Goal: Information Seeking & Learning: Learn about a topic

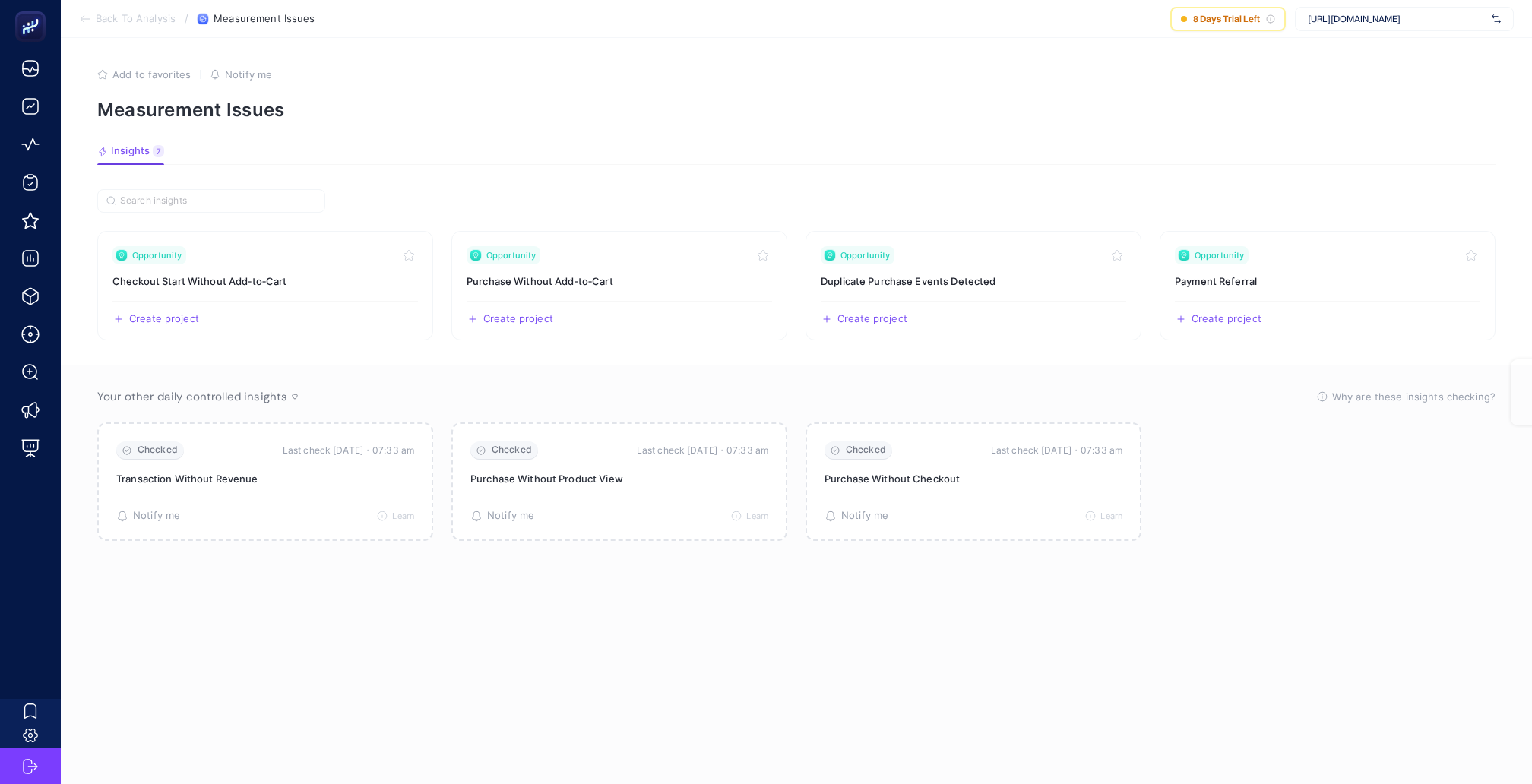
click at [1308, 115] on p "Measurement Issues" at bounding box center [797, 110] width 1399 height 22
click at [1365, 26] on div "[URL][DOMAIN_NAME]" at bounding box center [1404, 19] width 219 height 24
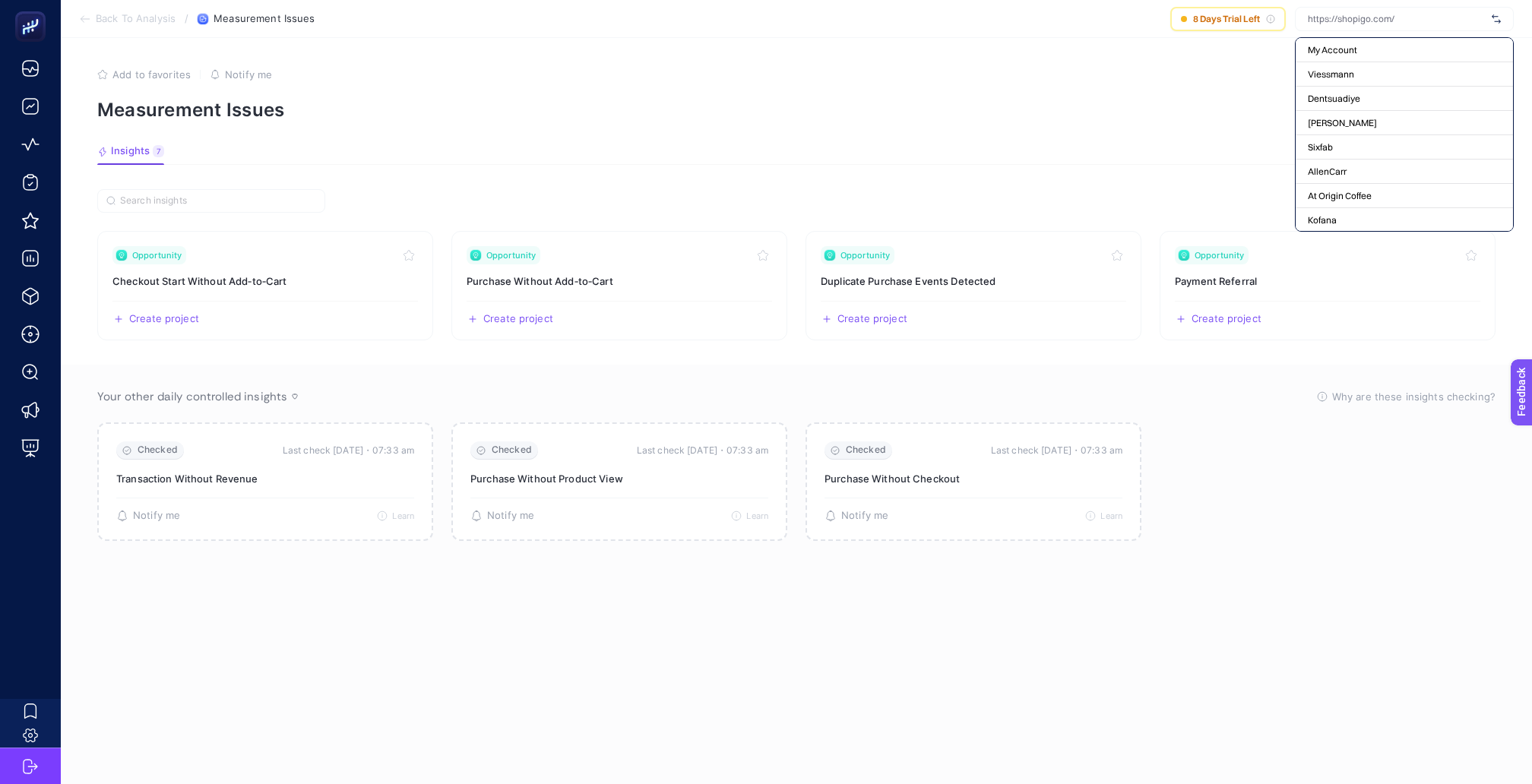
click at [1193, 167] on article "Add to favorites false Notify me Measurement Issues Insights 7 We generated new…" at bounding box center [796, 411] width 1472 height 746
click at [1362, 19] on span "[URL][DOMAIN_NAME]" at bounding box center [1397, 19] width 178 height 12
type input "l'o"
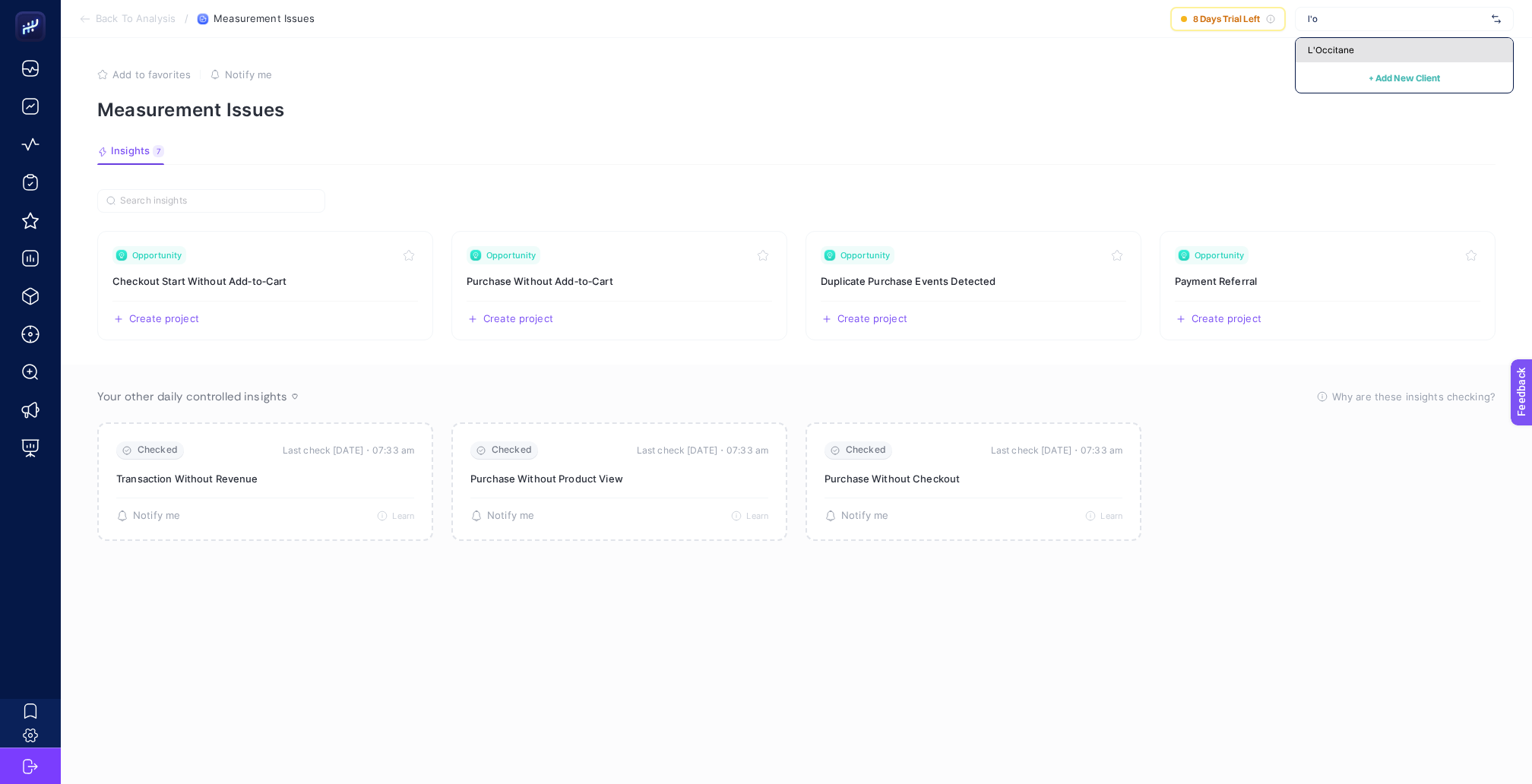
click at [1358, 40] on div "L'Occitane" at bounding box center [1404, 50] width 218 height 24
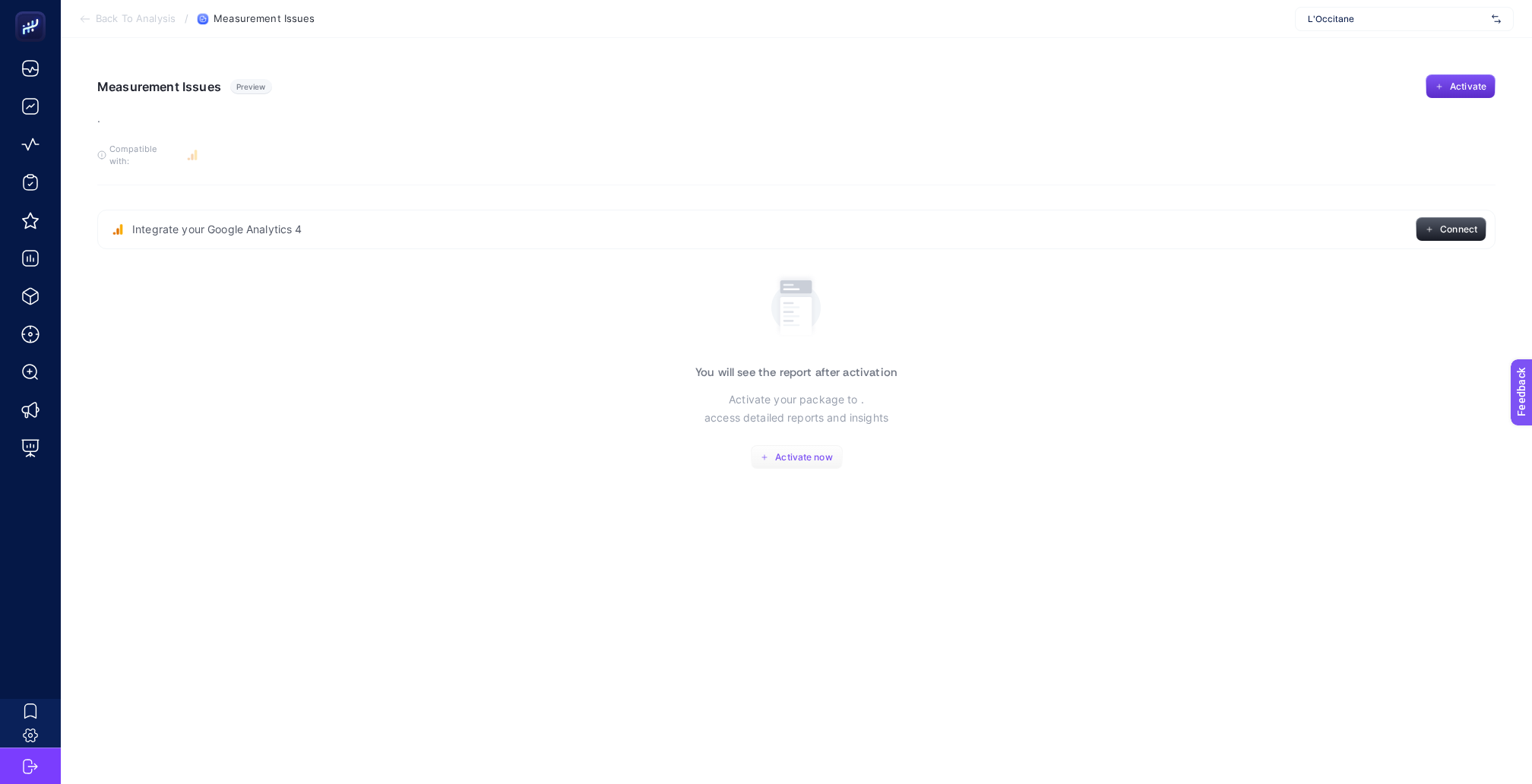
click at [814, 452] on span "Activate now" at bounding box center [804, 458] width 57 height 12
click at [175, 222] on span "Integrate your Google Analytics 4" at bounding box center [218, 229] width 170 height 15
click at [146, 15] on span "Back To Analysis" at bounding box center [136, 19] width 80 height 12
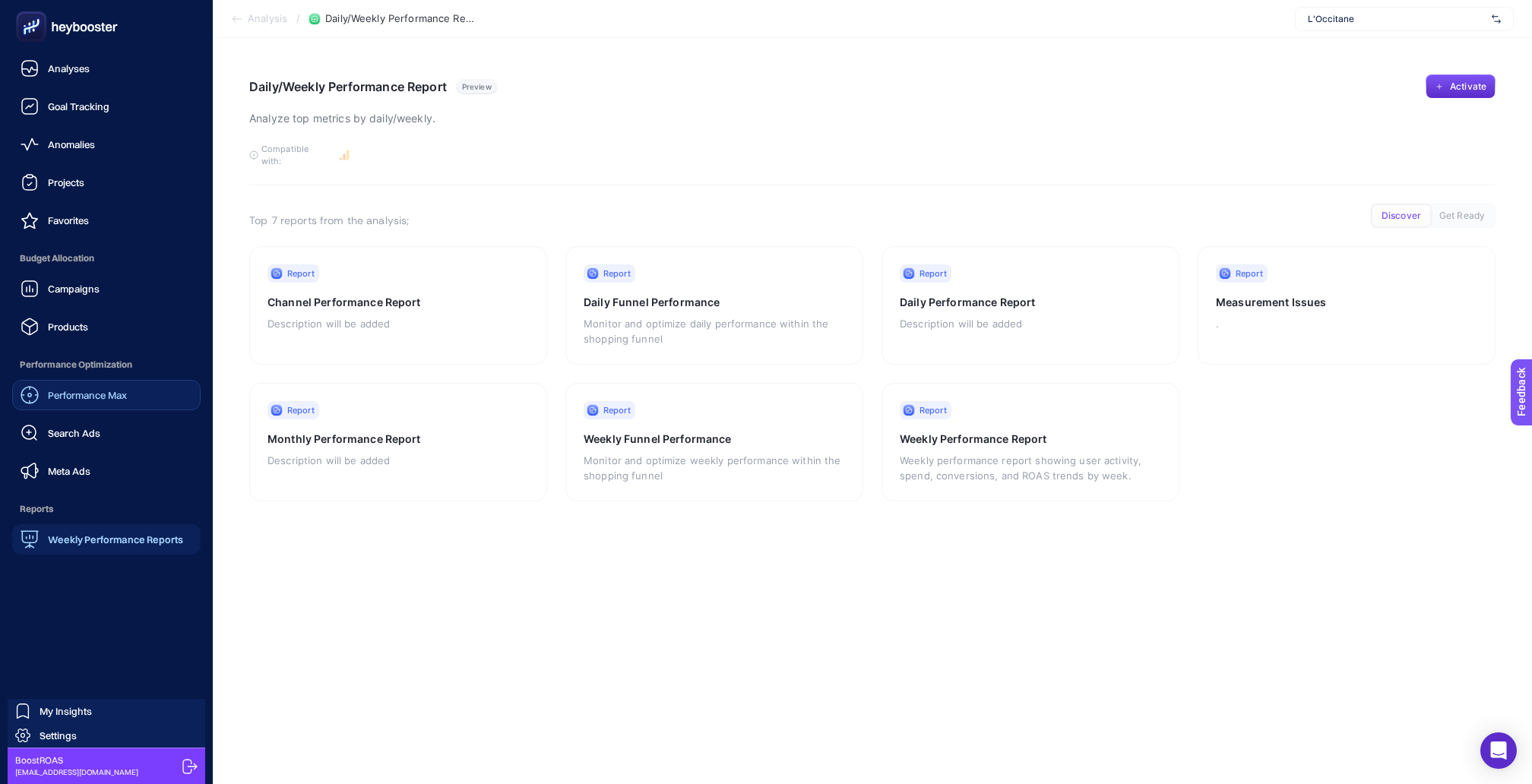
click at [89, 389] on span "Performance Max" at bounding box center [88, 395] width 79 height 12
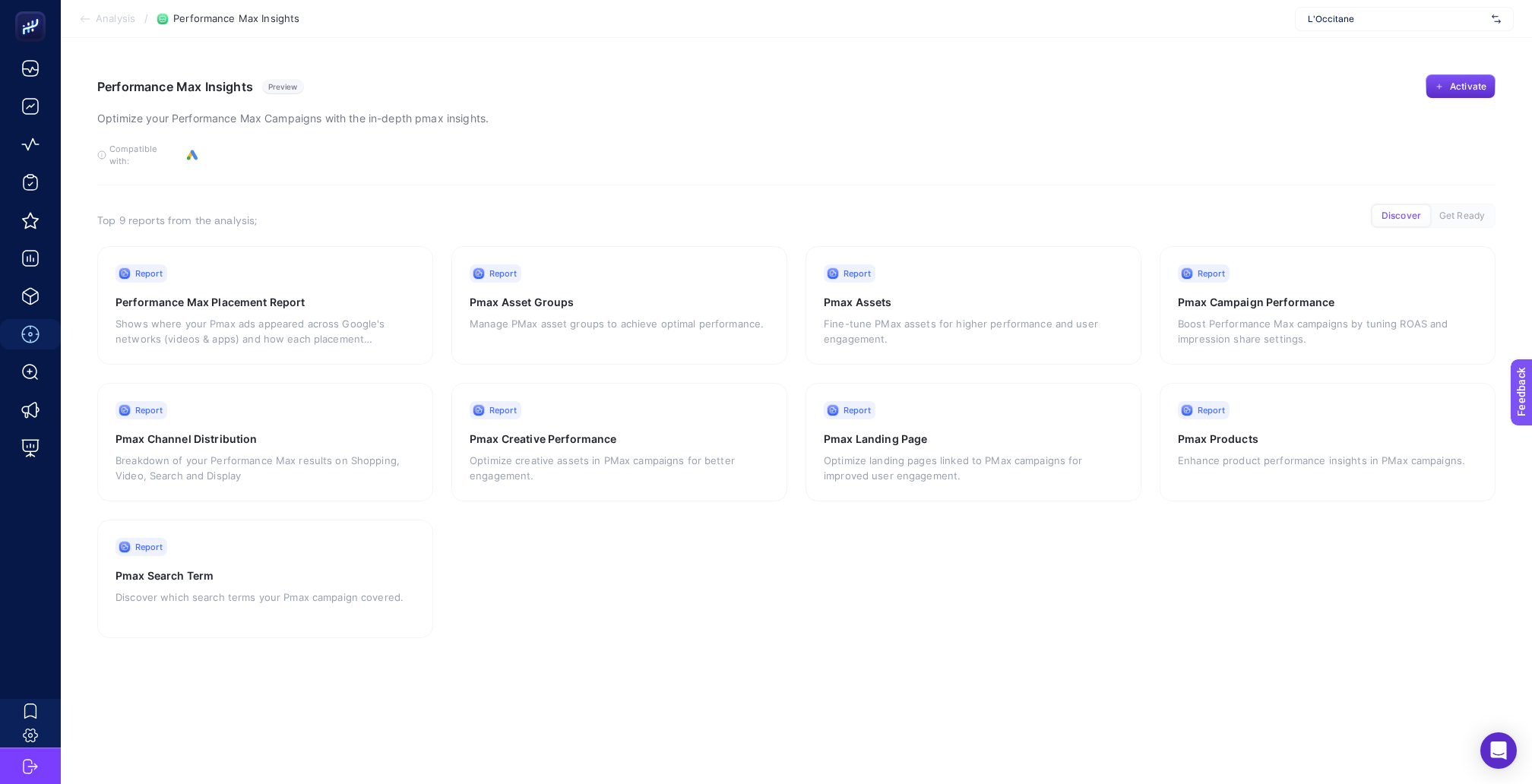
click at [1426, 17] on span "L'Occitane" at bounding box center [1397, 19] width 178 height 12
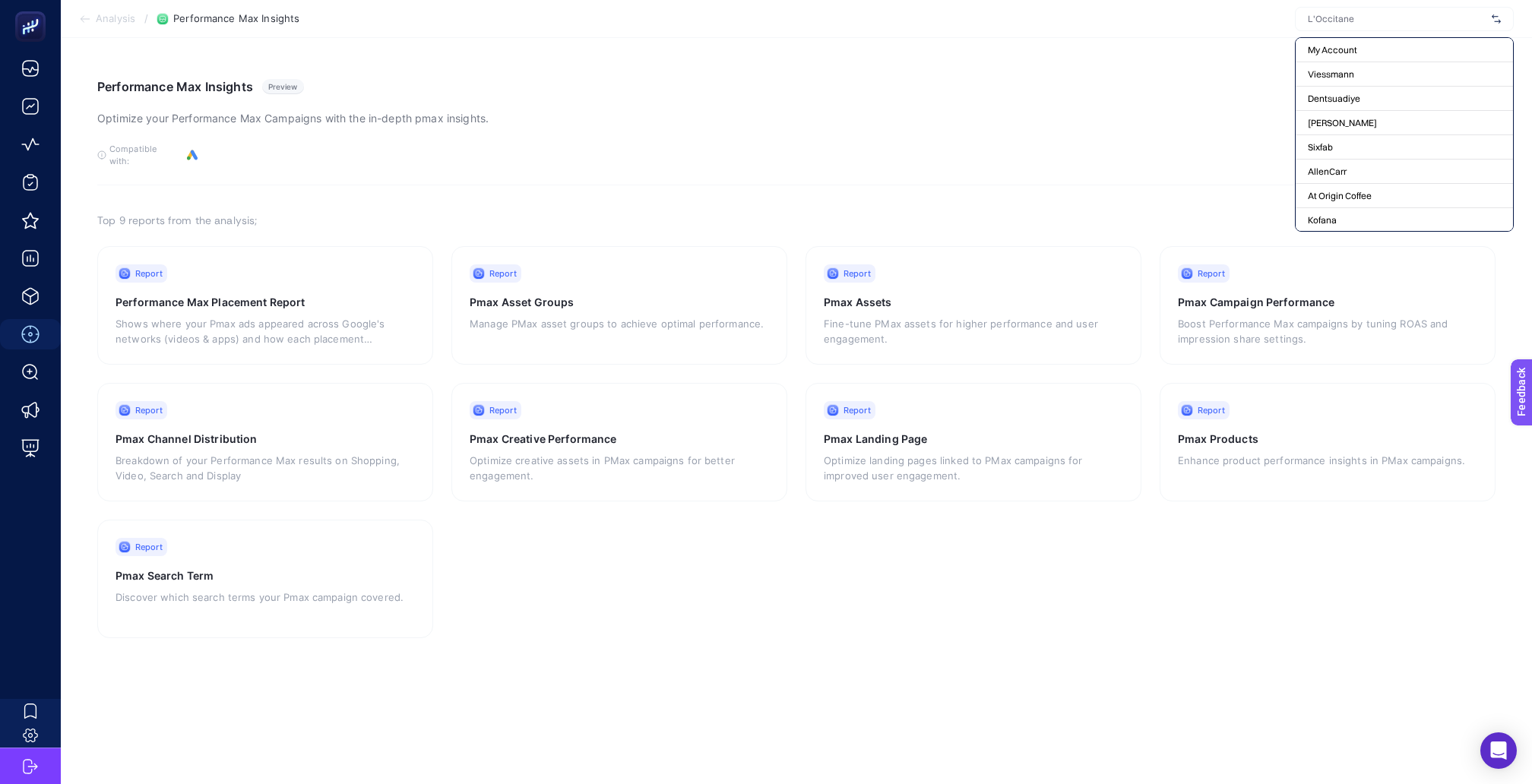
type input "c"
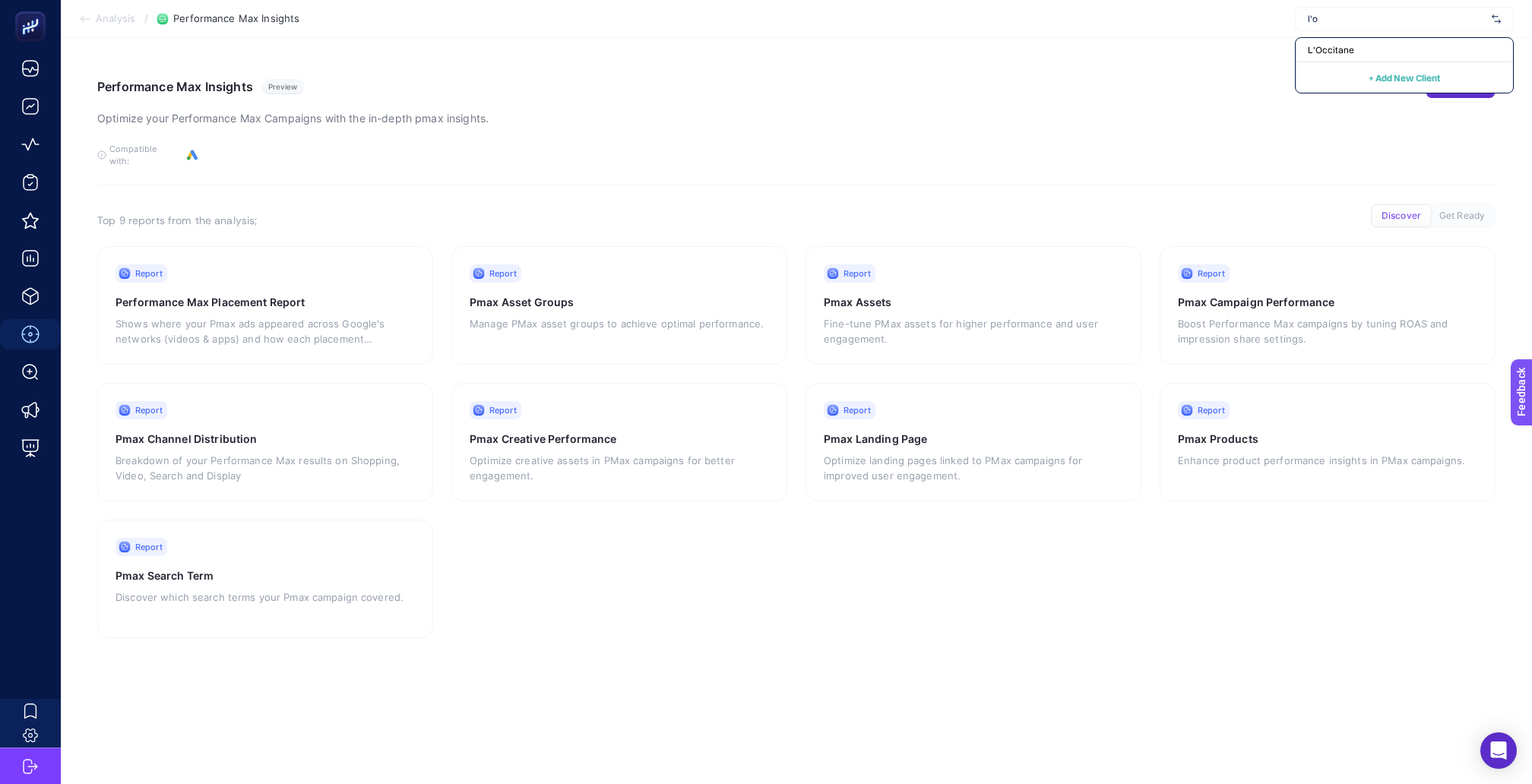
type input "l'oc"
click at [1388, 45] on div "L'Occitane" at bounding box center [1404, 50] width 218 height 24
click at [1478, 81] on span "Activate" at bounding box center [1468, 87] width 36 height 12
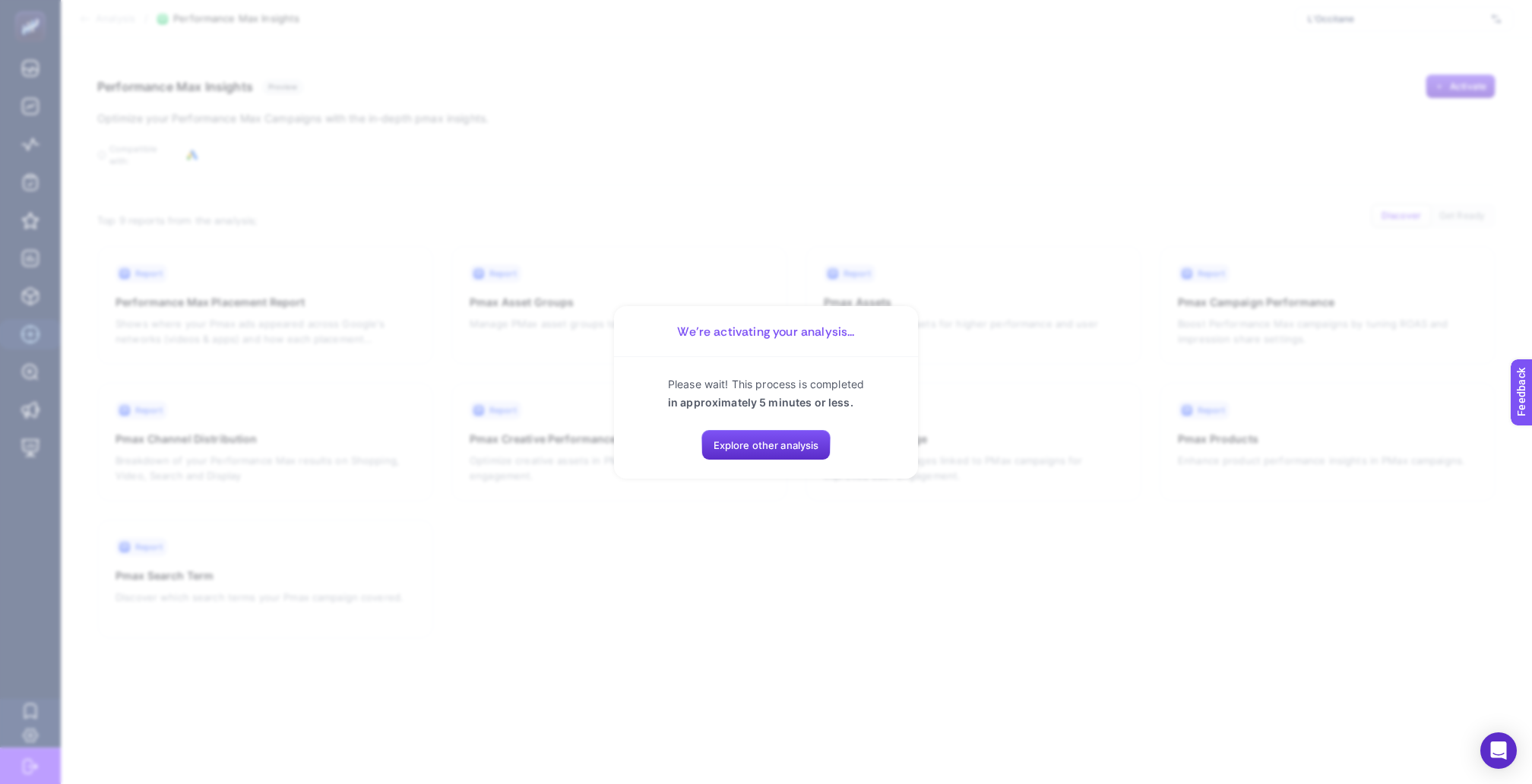
click at [488, 352] on section "We’re activating your analysis... Please wait! This process is completed in app…" at bounding box center [766, 392] width 1532 height 784
click at [721, 436] on button "Explore other analysis" at bounding box center [766, 445] width 130 height 30
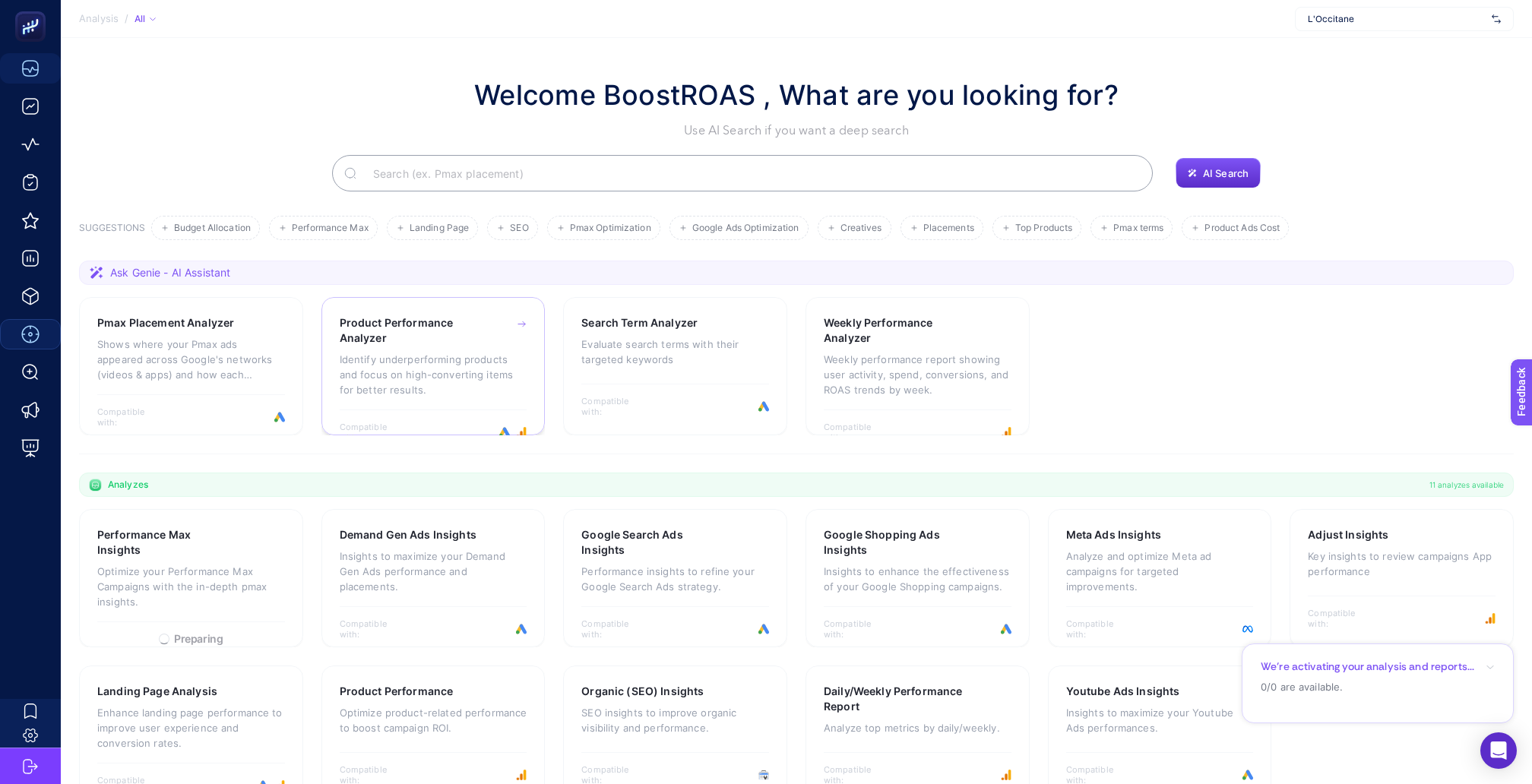
scroll to position [19, 0]
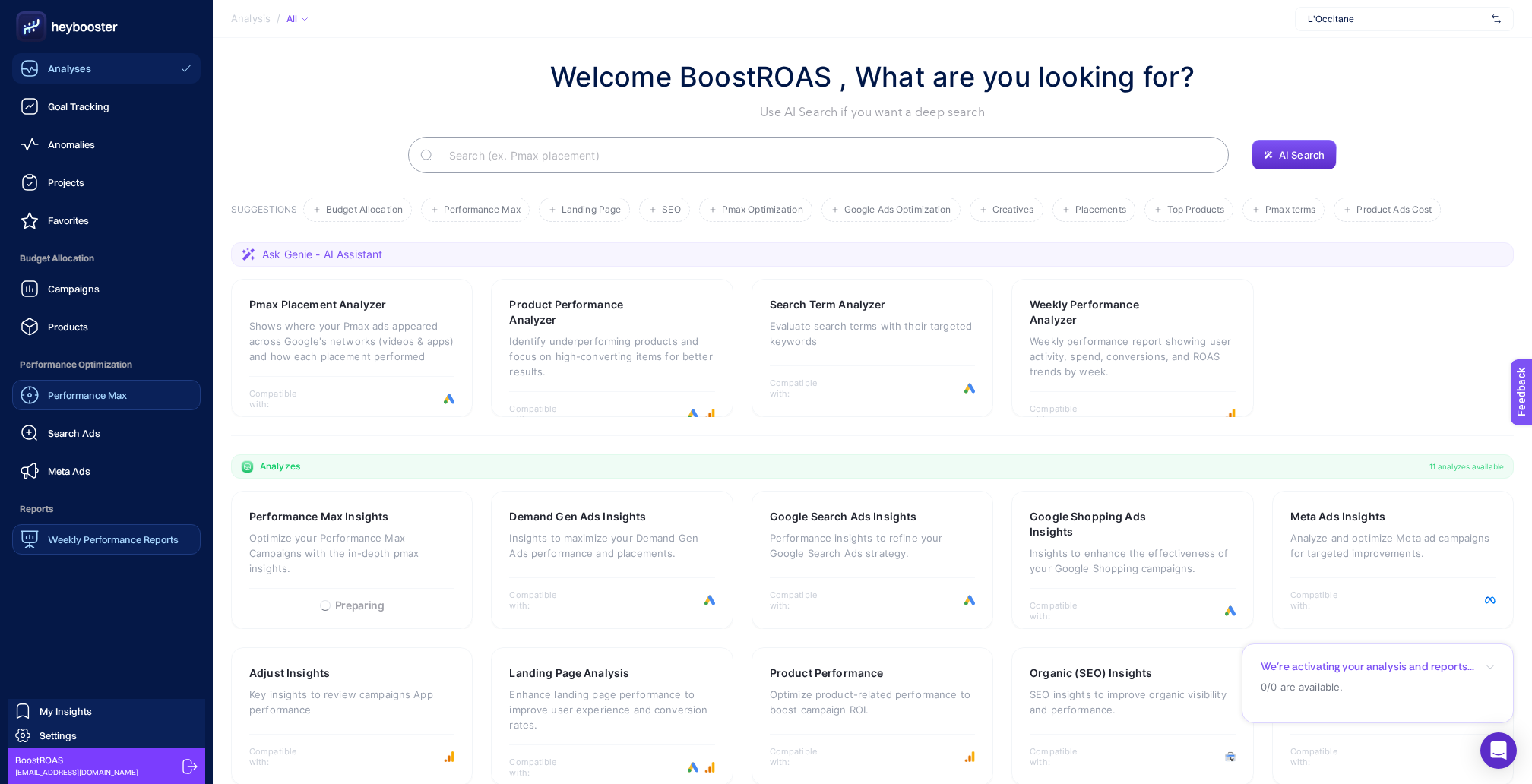
click at [57, 524] on link "Weekly Performance Reports" at bounding box center [106, 539] width 188 height 30
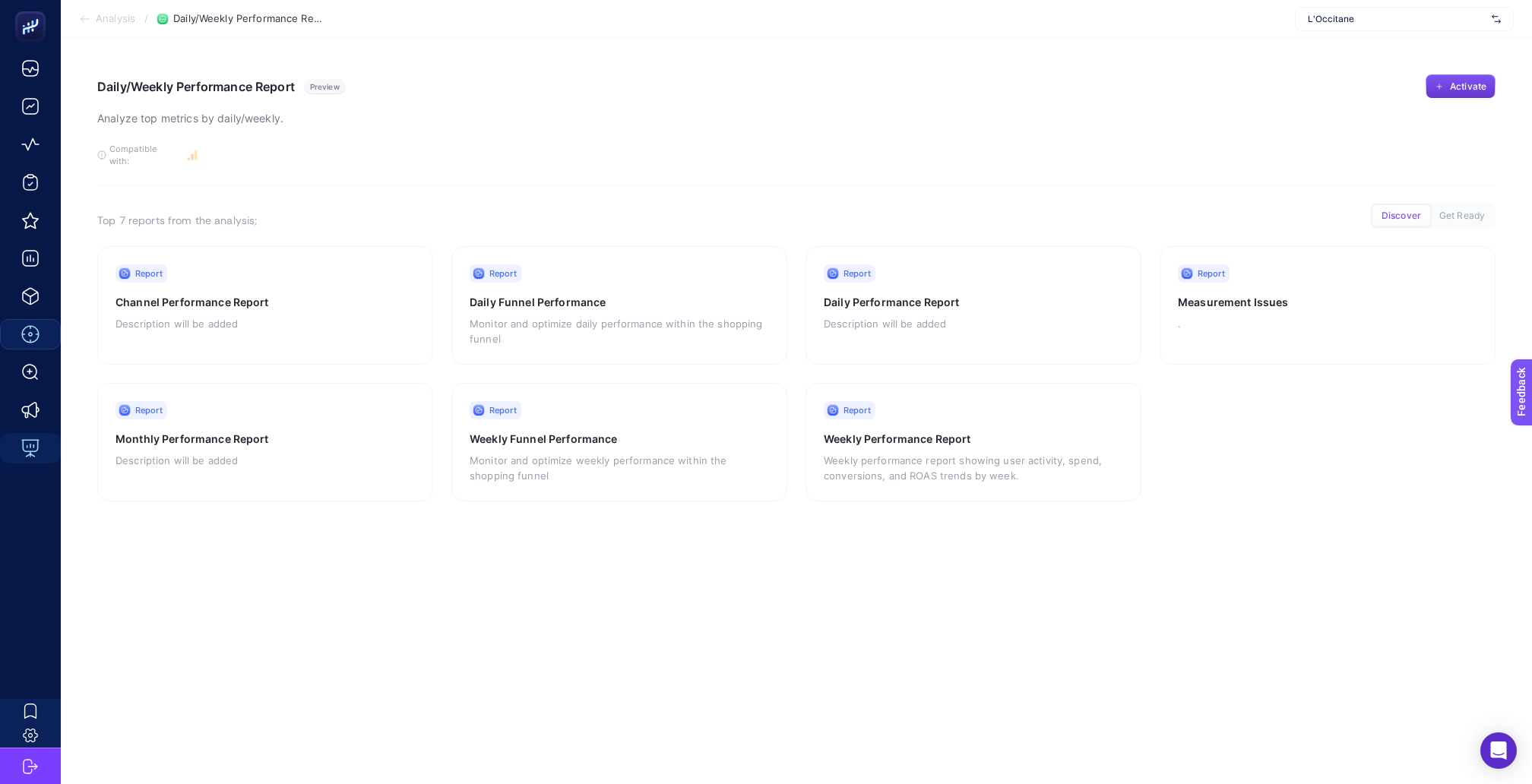
click at [1457, 81] on span "Activate" at bounding box center [1468, 87] width 36 height 12
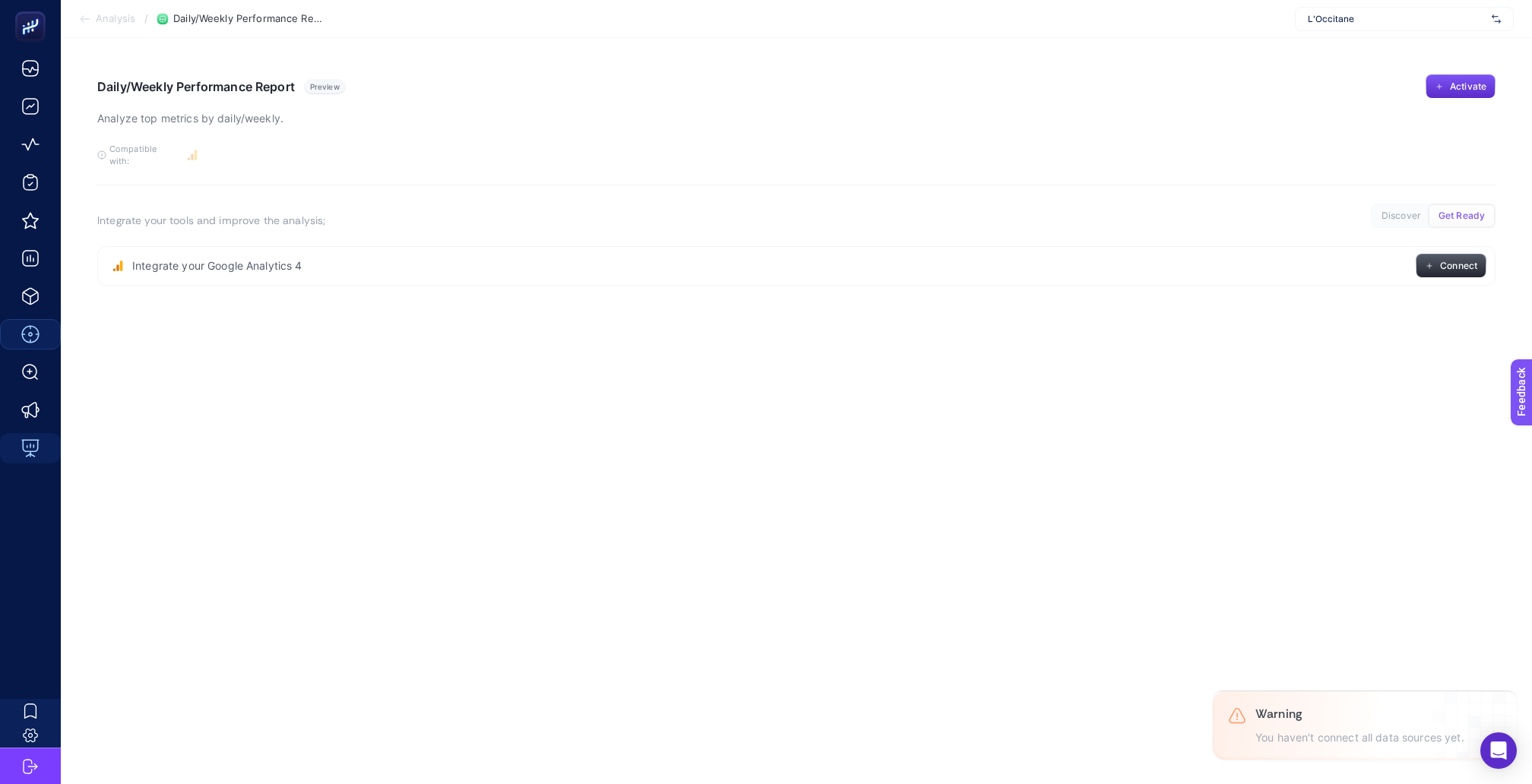
click at [1450, 254] on button "Connect" at bounding box center [1451, 266] width 71 height 24
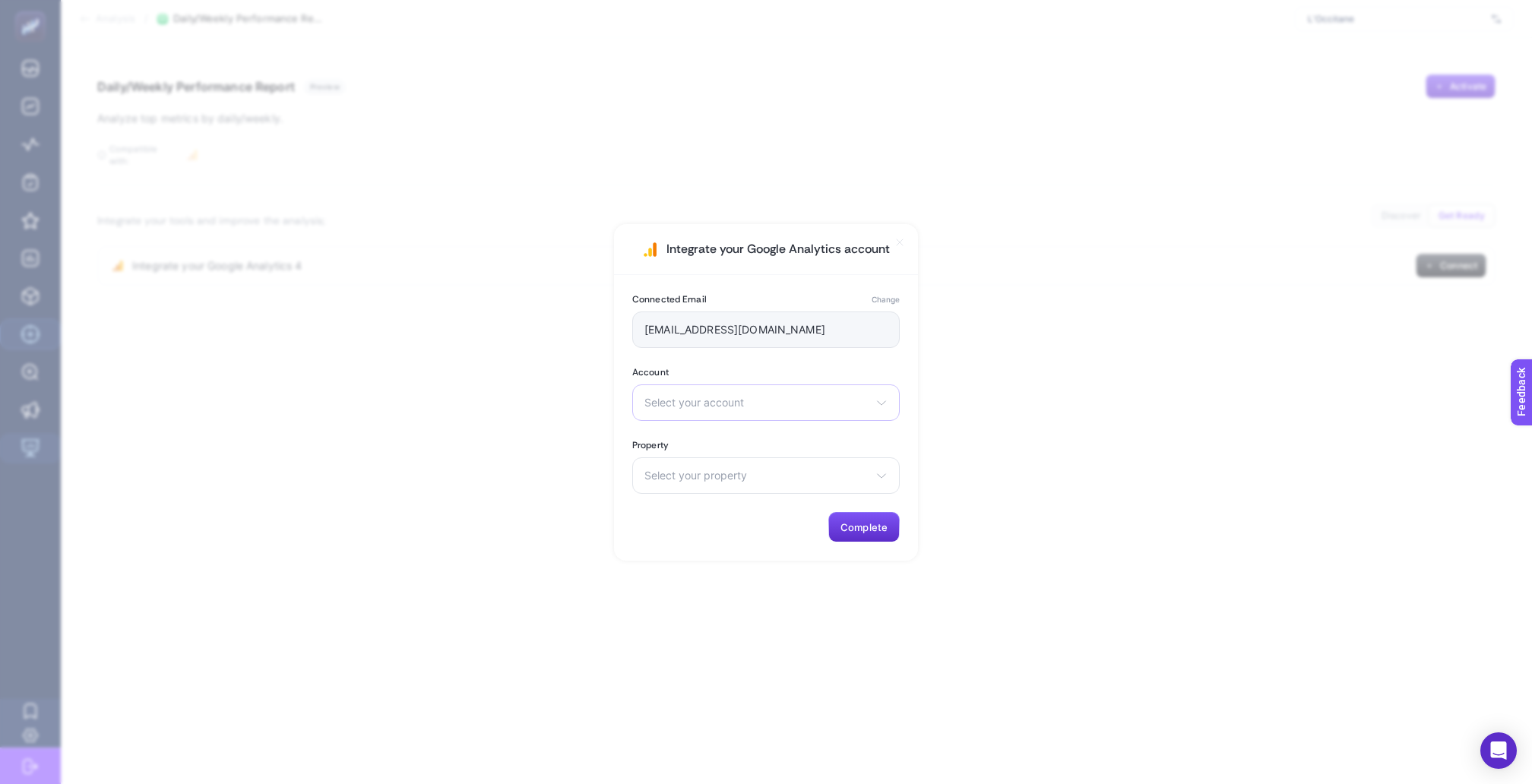
click at [770, 395] on div "Select your account Migros Sanal Market [DOMAIN_NAME] UA-6475644 [DOMAIN_NAME] …" at bounding box center [766, 402] width 267 height 36
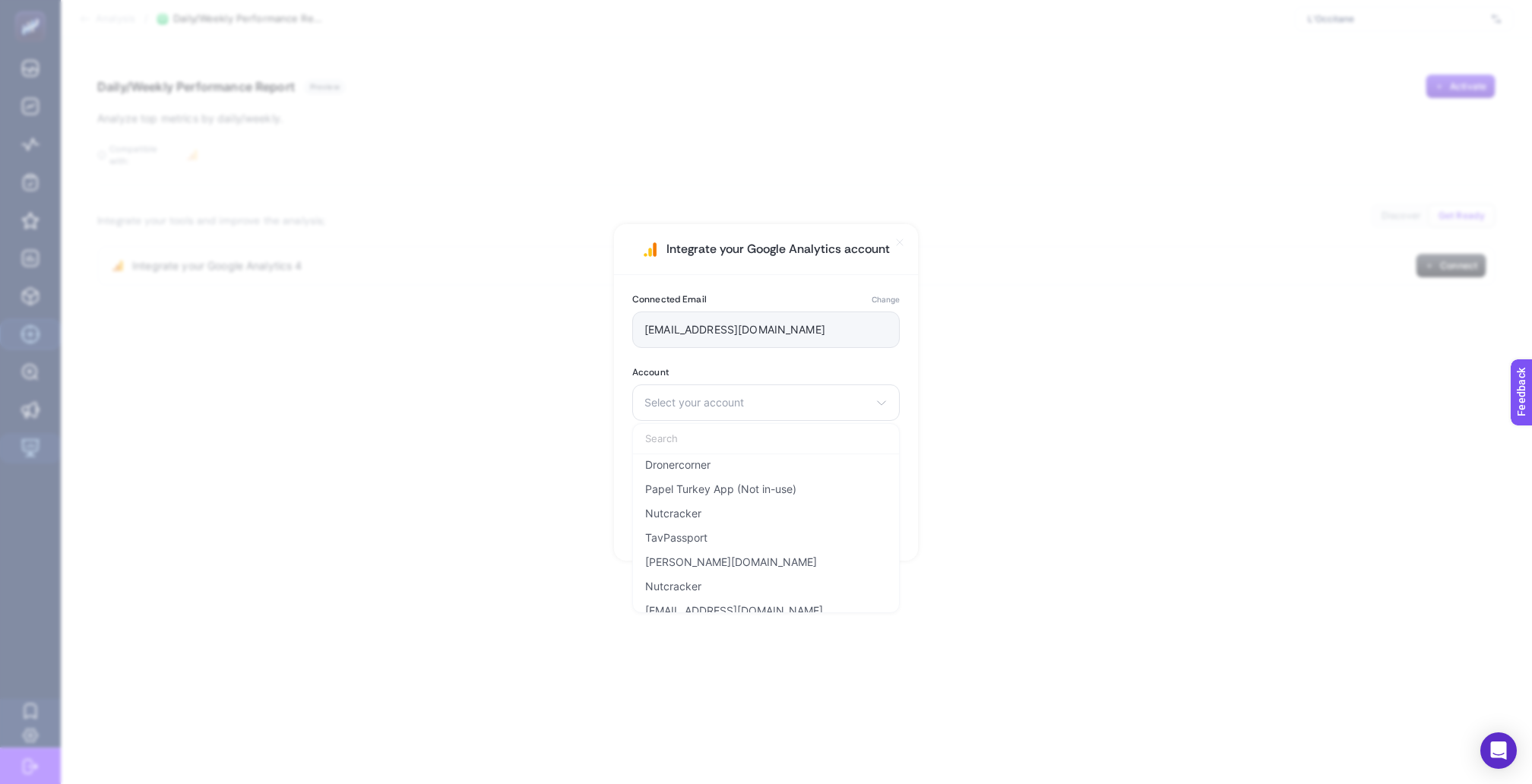
click at [497, 538] on section "Integrate your Google Analytics account Connected Email Change [EMAIL_ADDRESS][…" at bounding box center [766, 392] width 1532 height 784
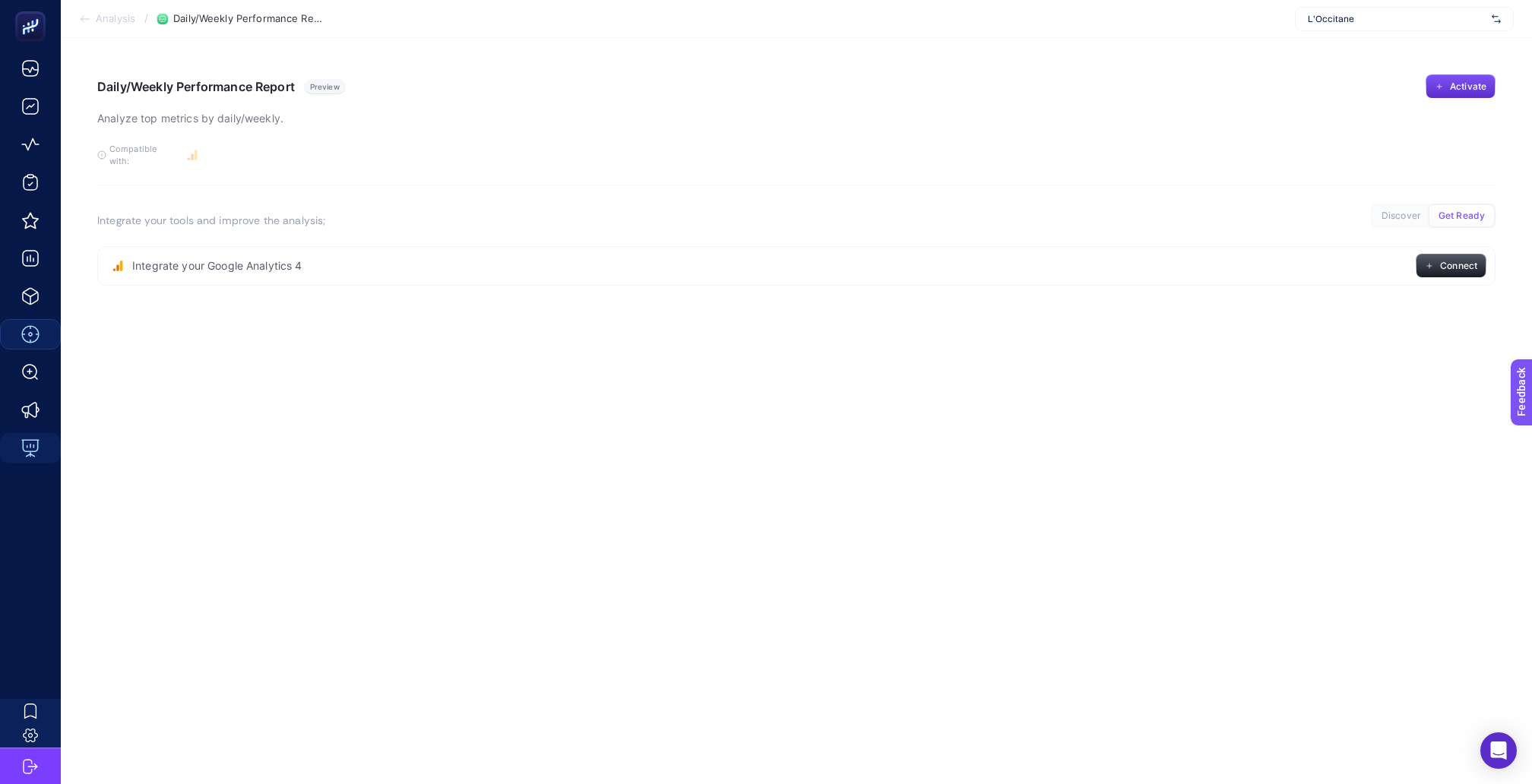
click at [93, 11] on section "Analysis / Daily/Weekly Performance Report L'Occitane" at bounding box center [796, 19] width 1472 height 38
click at [93, 25] on section "Analysis / Daily/Weekly Performance Report L'Occitane" at bounding box center [796, 19] width 1472 height 38
click at [98, 20] on span "Analysis" at bounding box center [115, 19] width 40 height 12
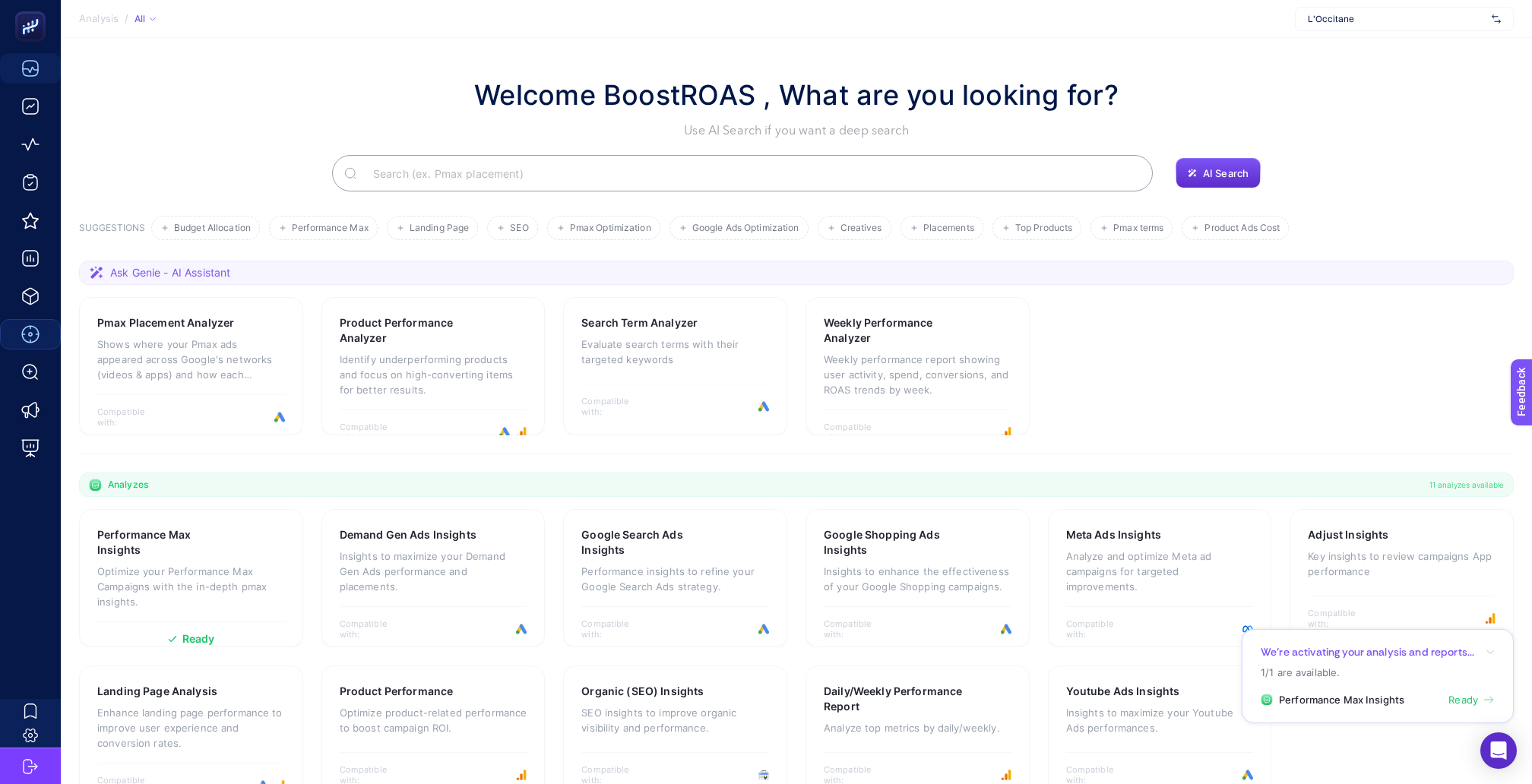
scroll to position [19, 0]
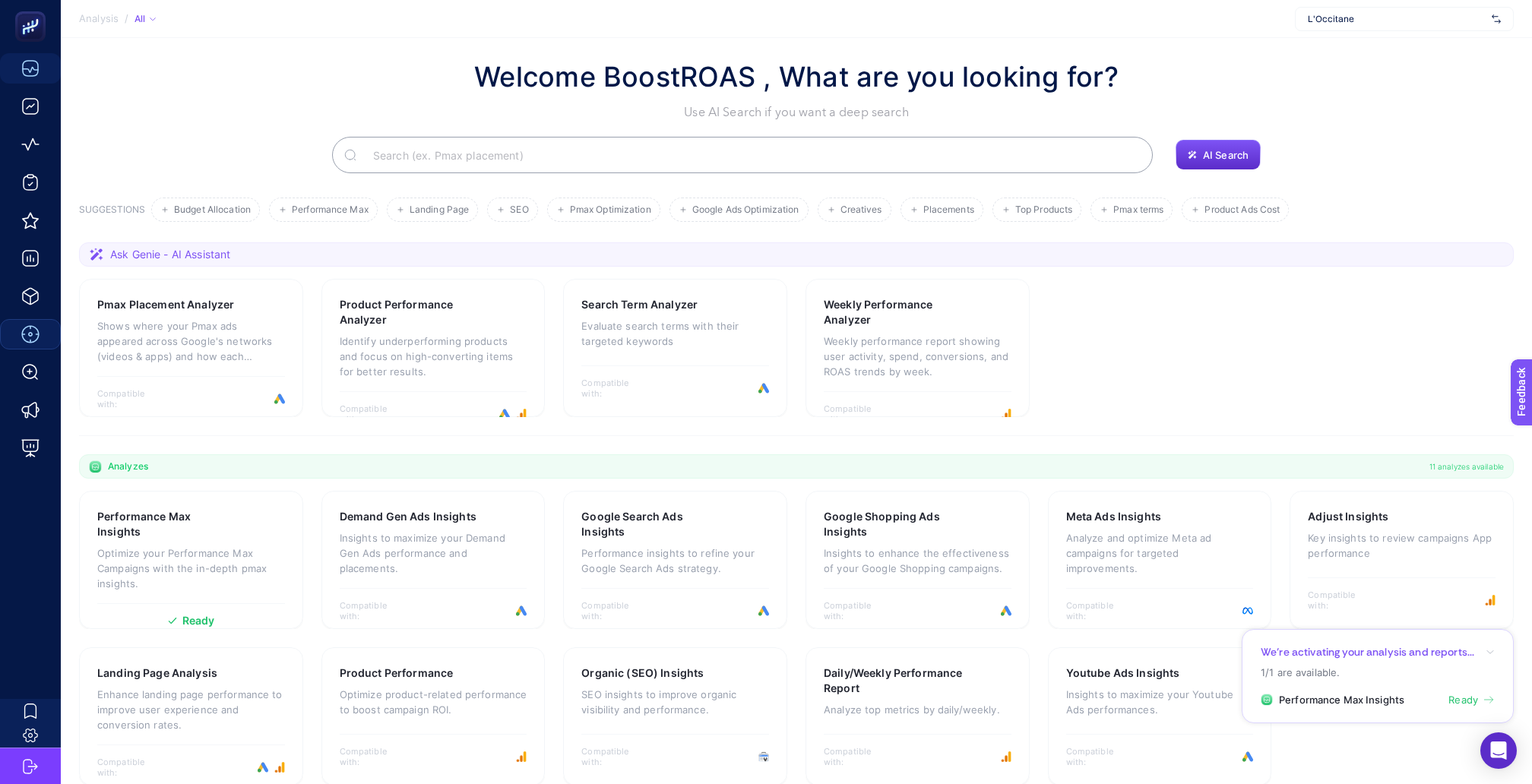
click at [1388, 15] on span "L'Occitane" at bounding box center [1397, 19] width 178 height 12
type input "loc"
click at [1389, 71] on span "[URL][DOMAIN_NAME]" at bounding box center [1355, 74] width 93 height 12
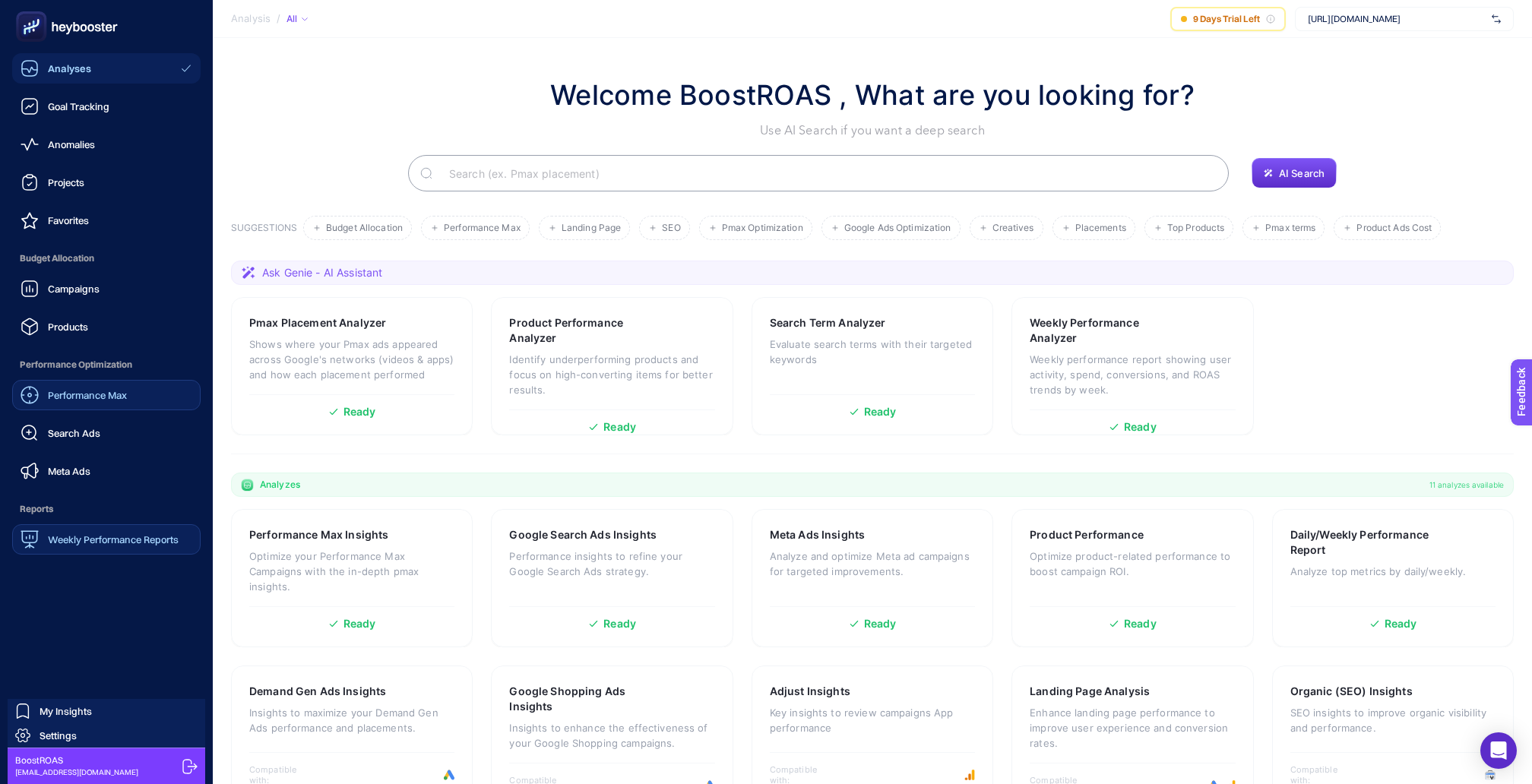
click at [60, 534] on span "Weekly Performance Reports" at bounding box center [113, 540] width 131 height 12
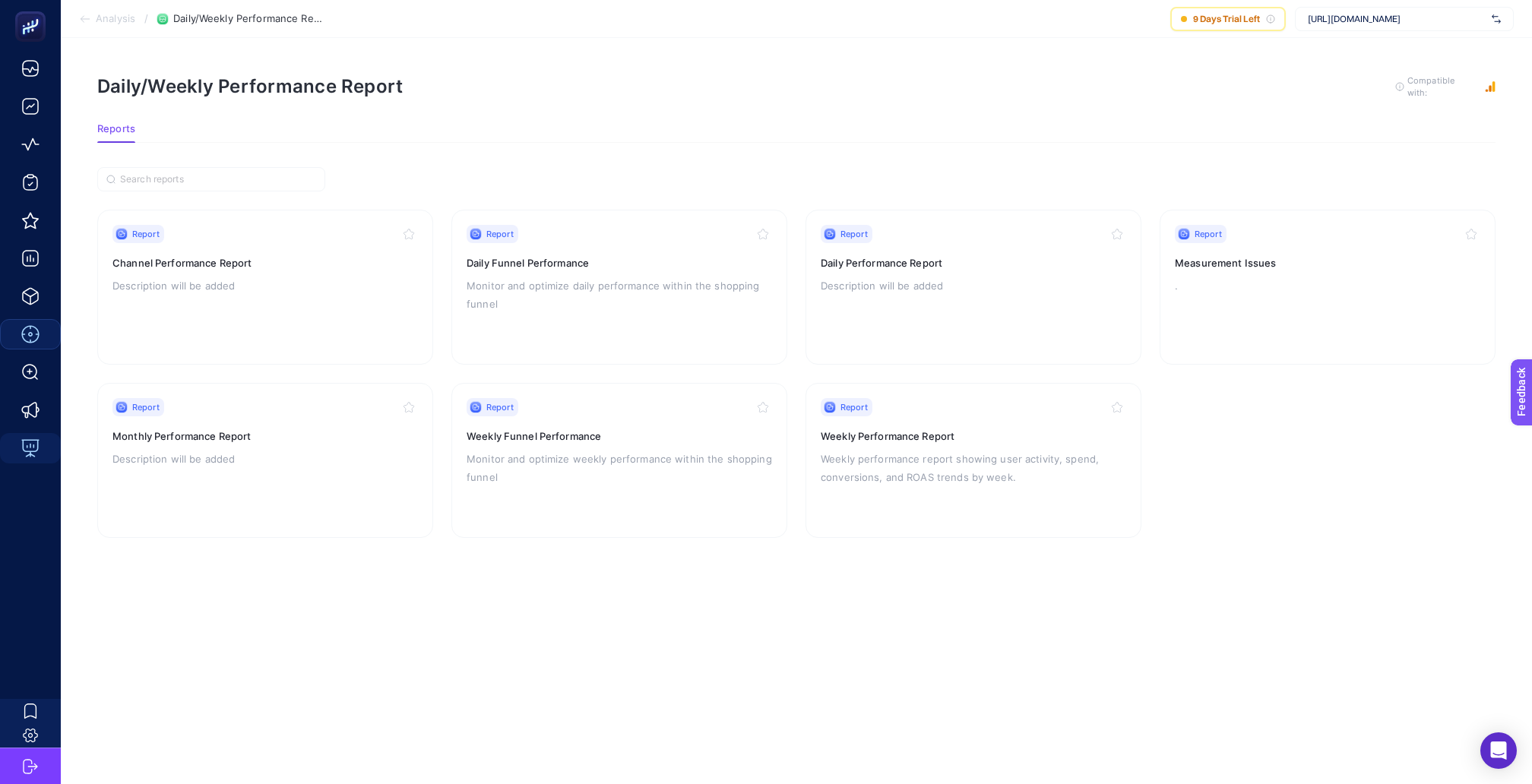
click at [1256, 277] on p "." at bounding box center [1327, 286] width 305 height 19
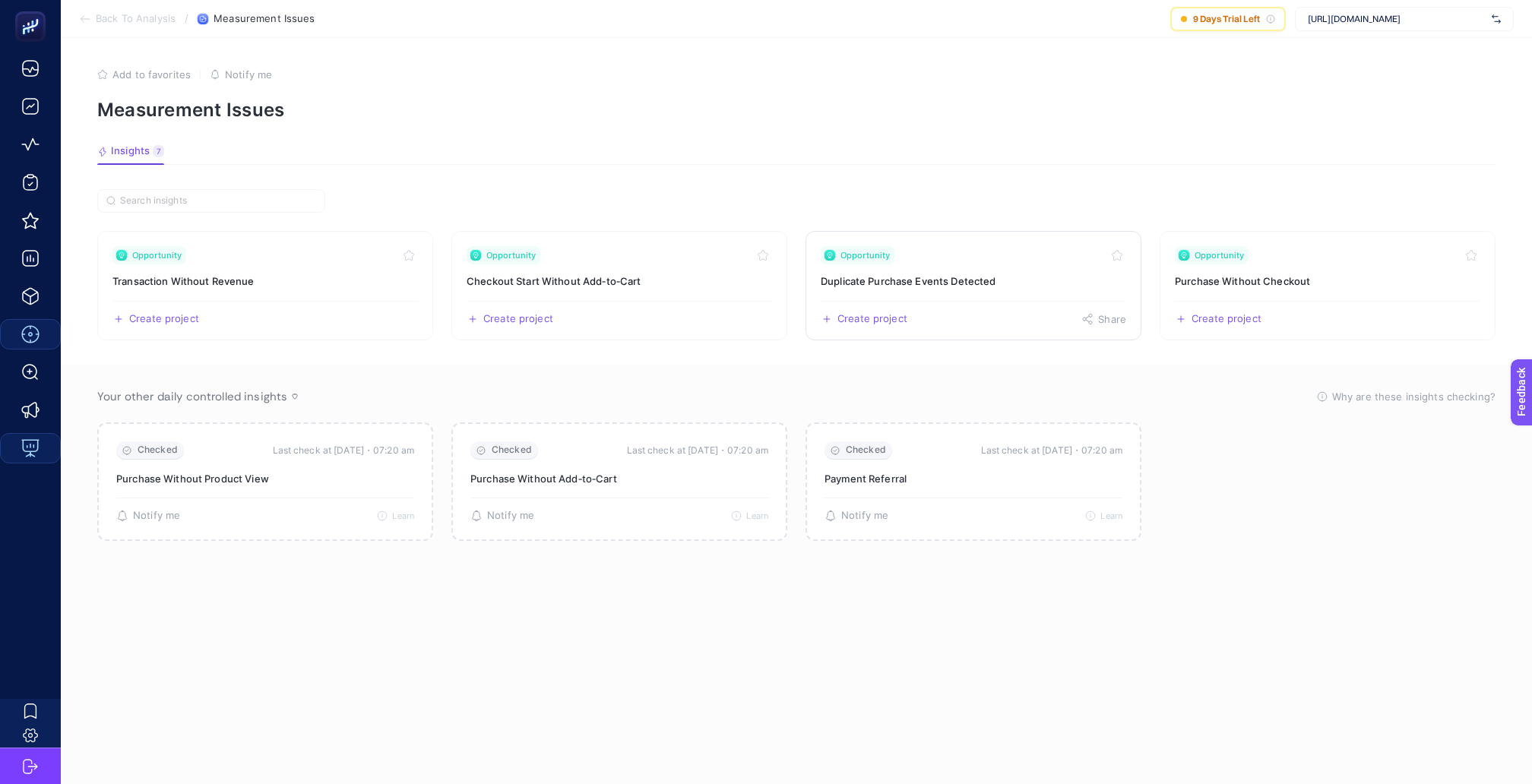
click at [1006, 301] on div "Create project Share" at bounding box center [973, 312] width 305 height 24
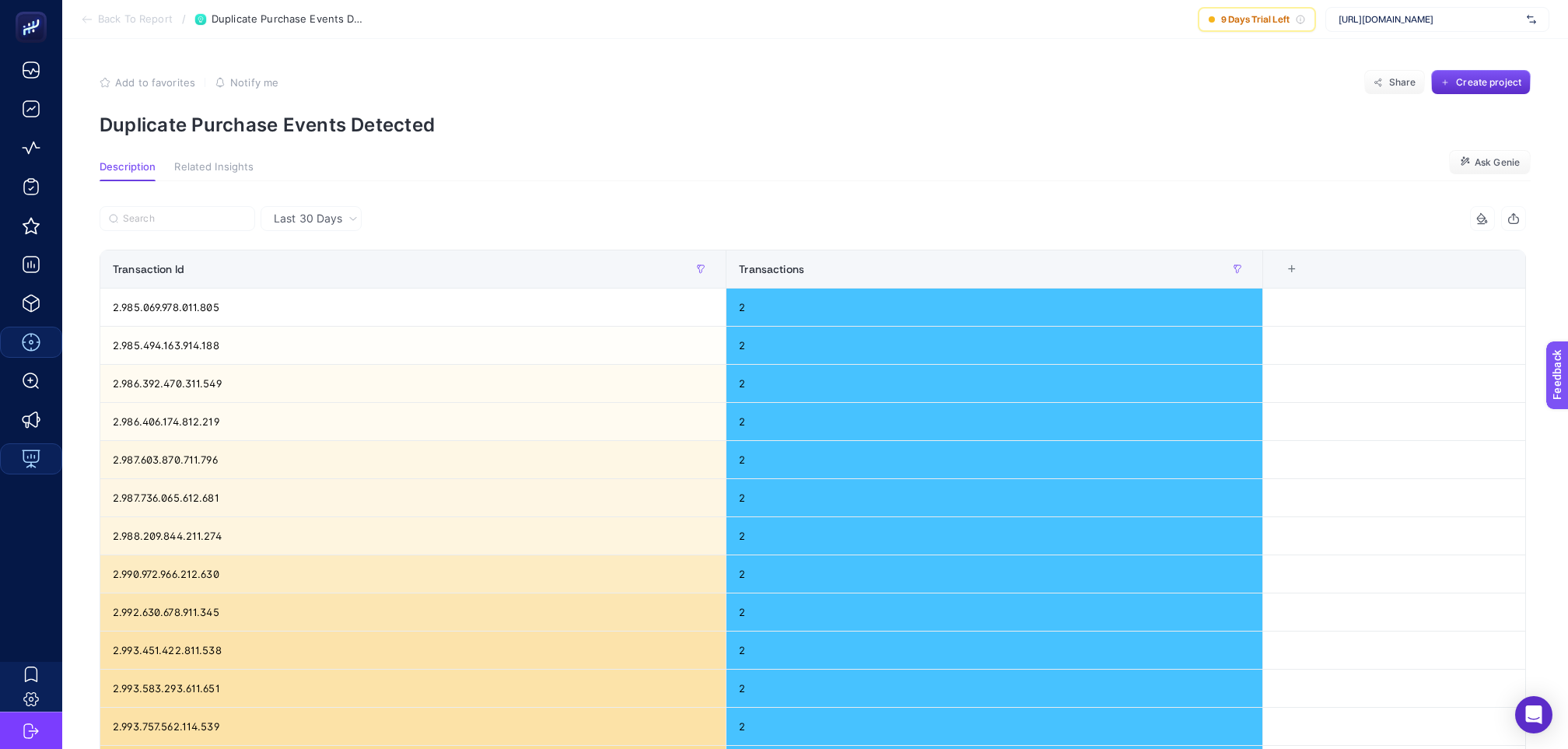
scroll to position [441, 0]
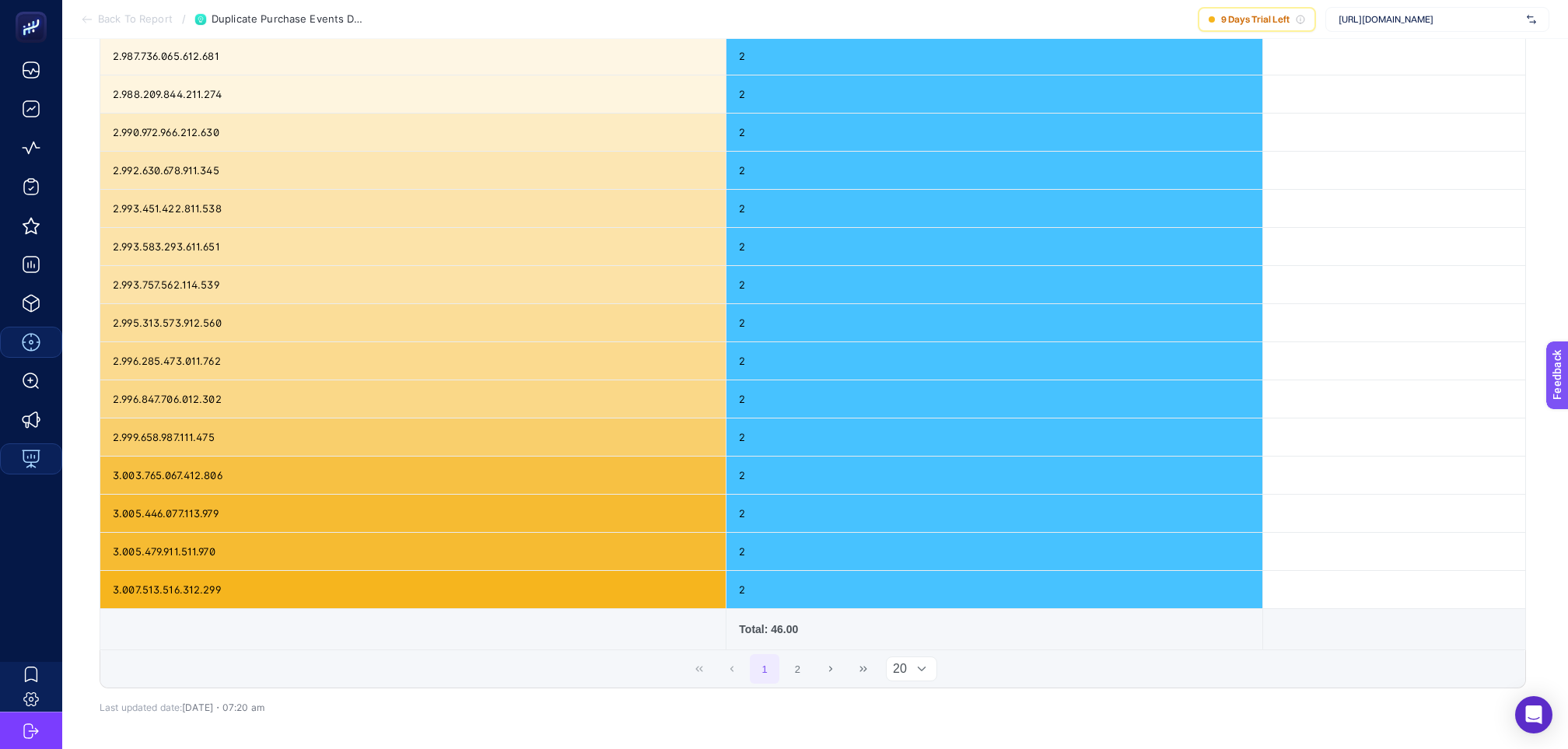
click at [917, 664] on icon at bounding box center [922, 669] width 10 height 10
click at [912, 658] on li "50" at bounding box center [903, 666] width 48 height 31
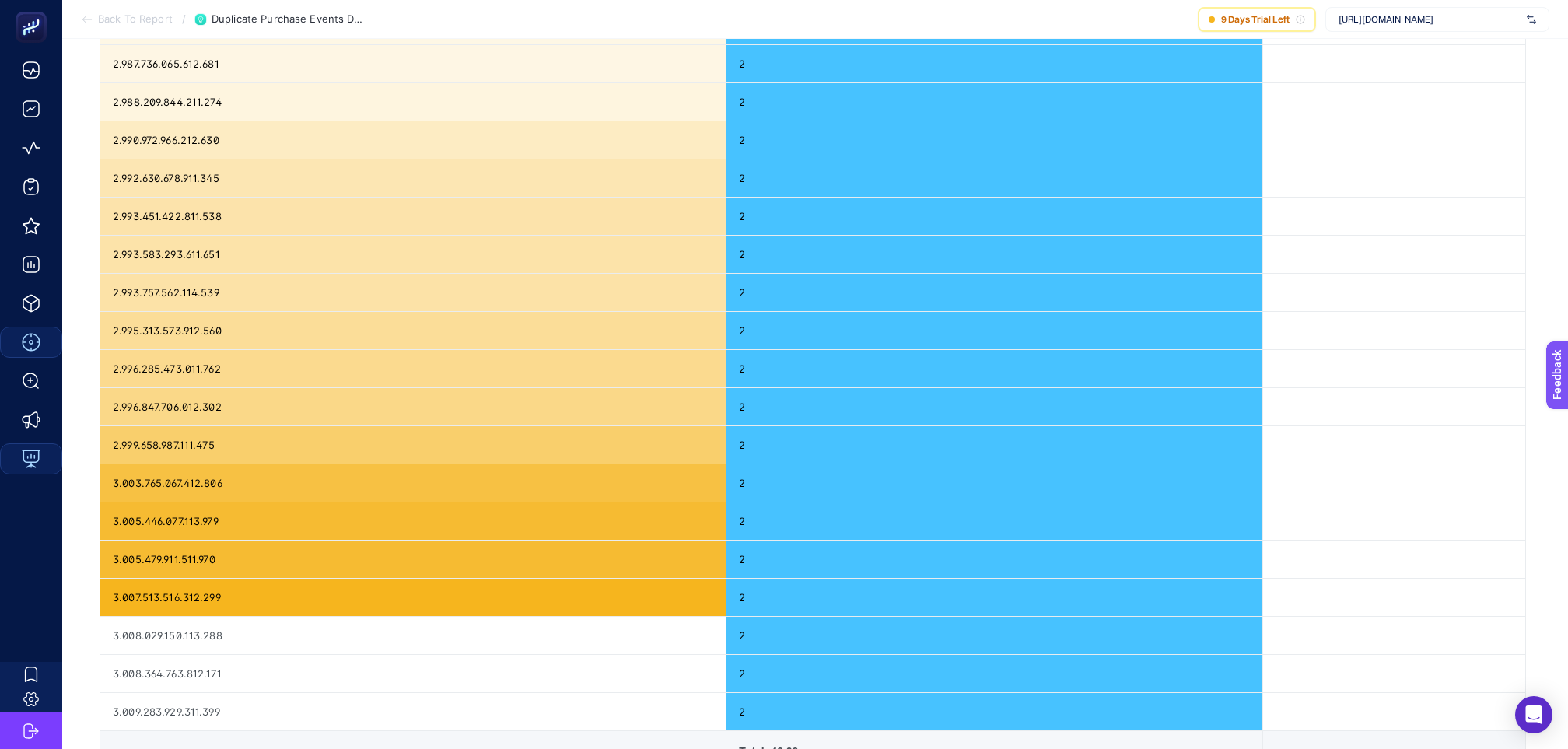
scroll to position [0, 0]
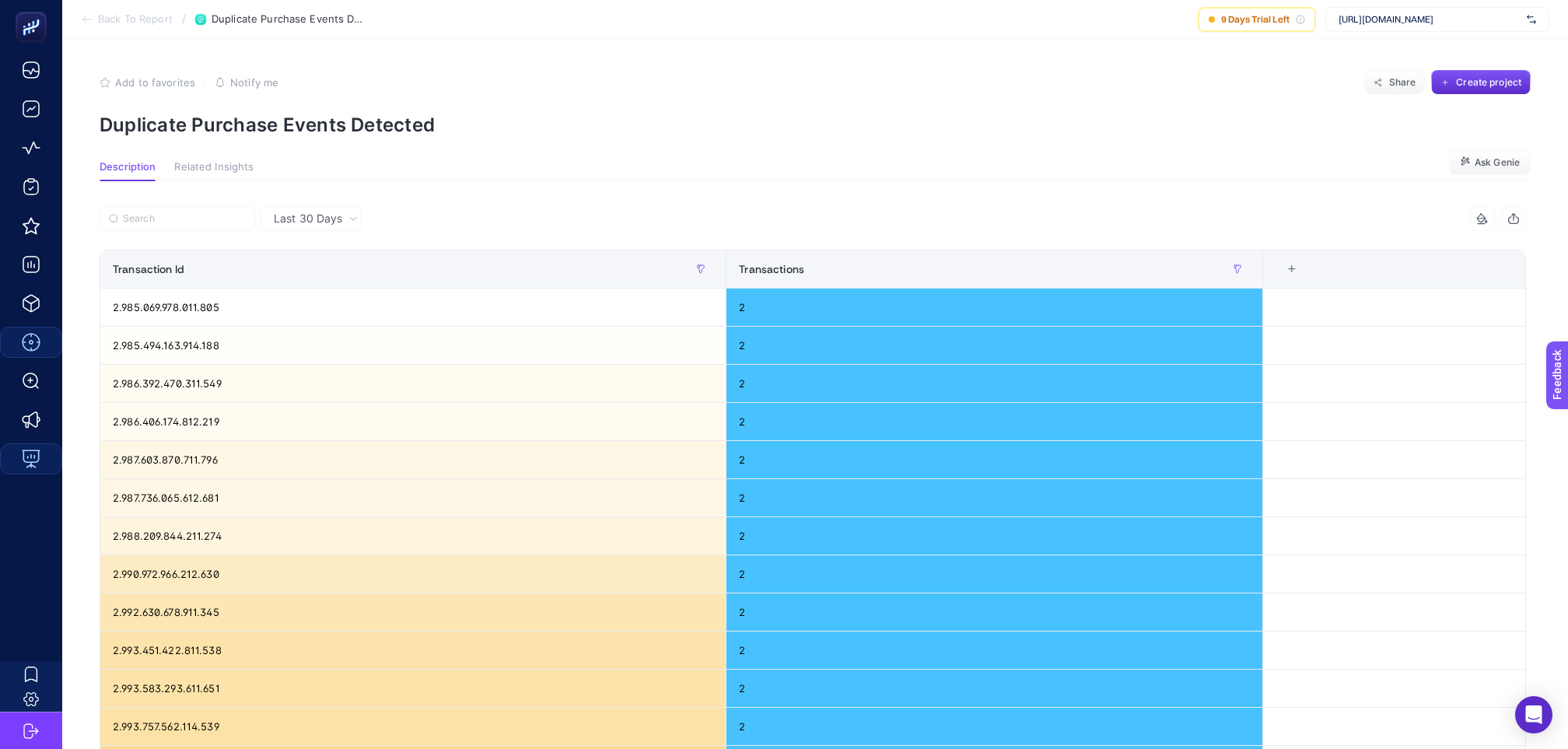
click at [152, 13] on span "Back To Report" at bounding box center [136, 20] width 75 height 13
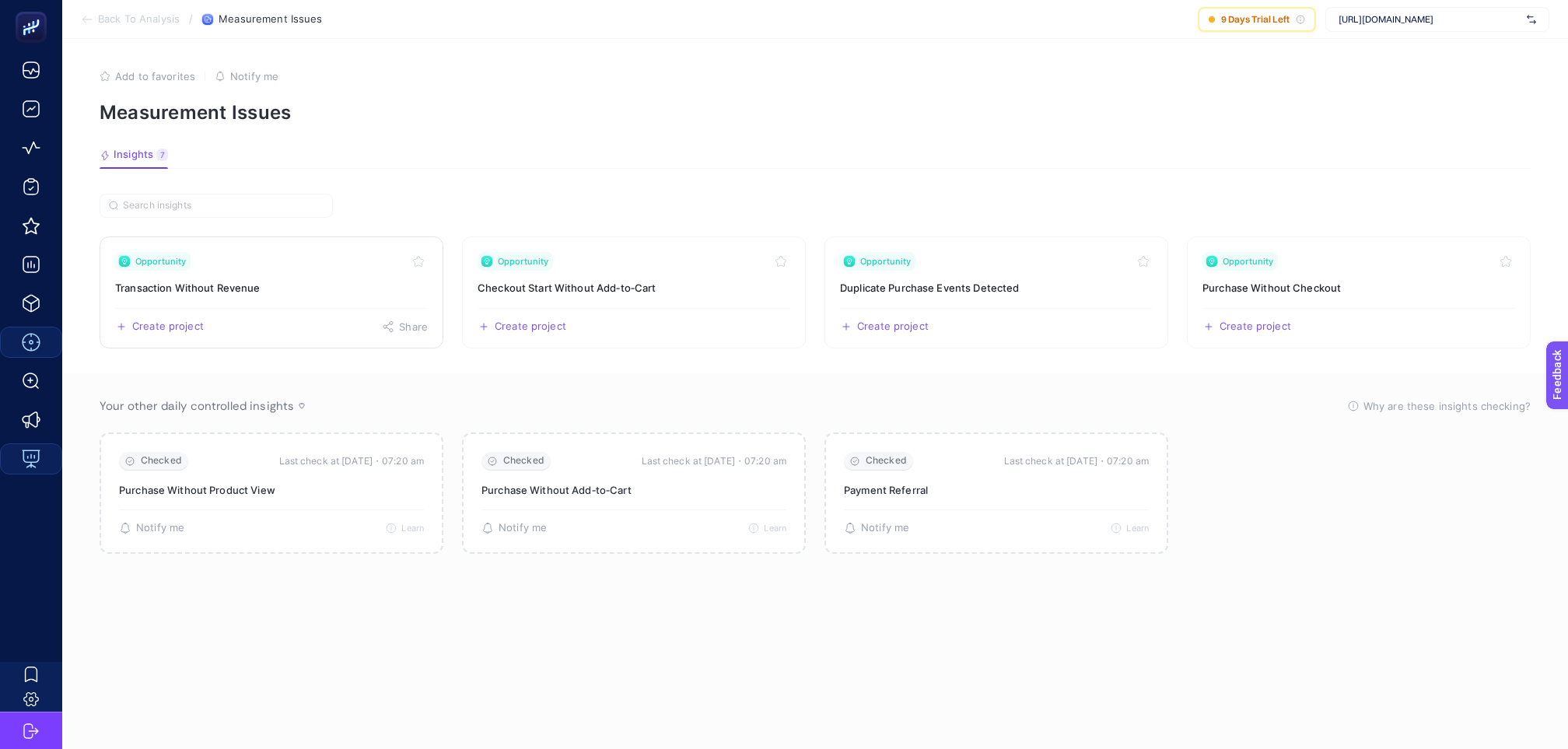
click at [291, 280] on h3 "Transaction Without Revenue" at bounding box center [271, 288] width 312 height 16
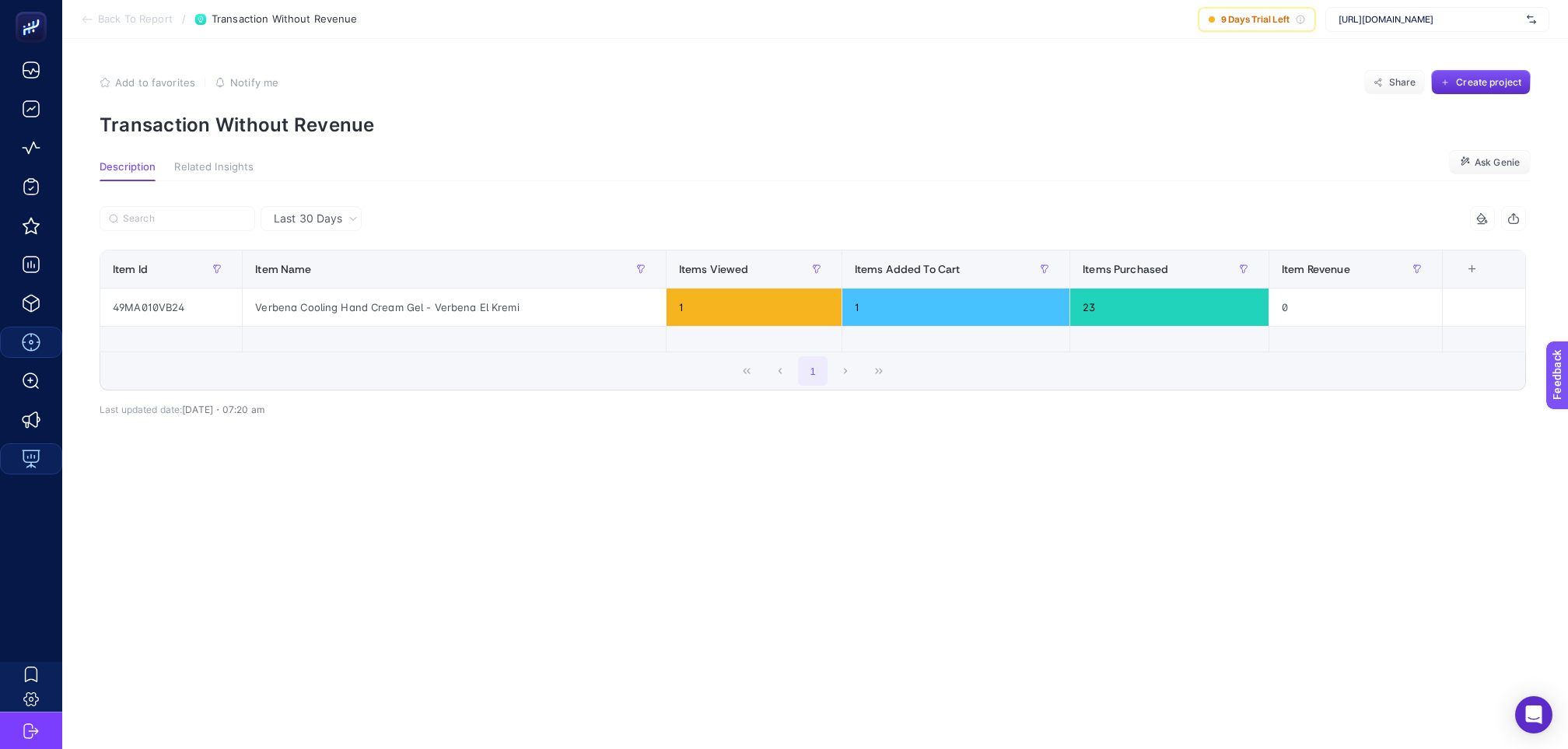
click at [325, 294] on div "Verbena Cooling Hand Cream Gel - Verbena El Kremi" at bounding box center [454, 307] width 423 height 37
click at [142, 18] on span "Back To Report" at bounding box center [136, 20] width 75 height 13
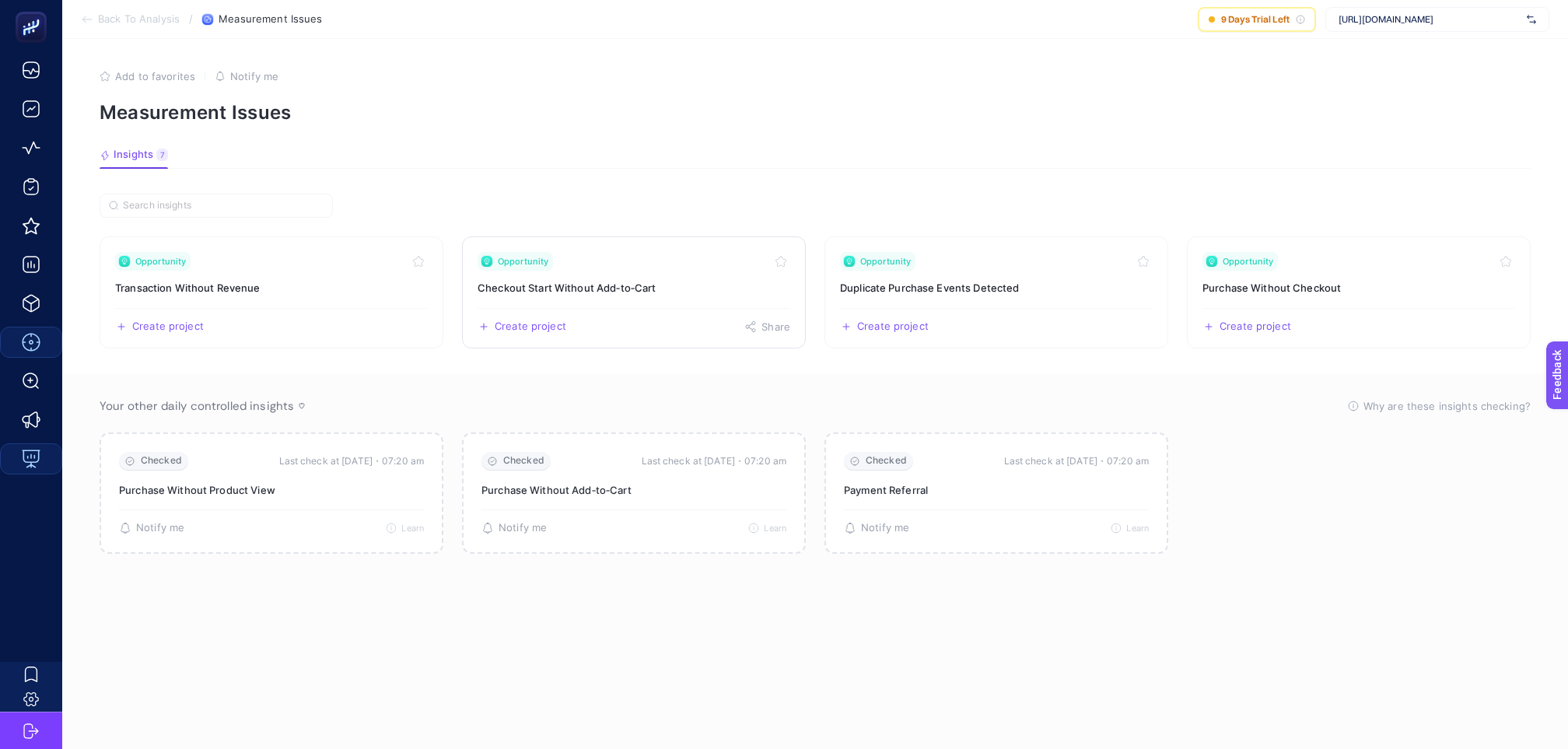
click at [642, 308] on div "Create project Share" at bounding box center [634, 319] width 312 height 25
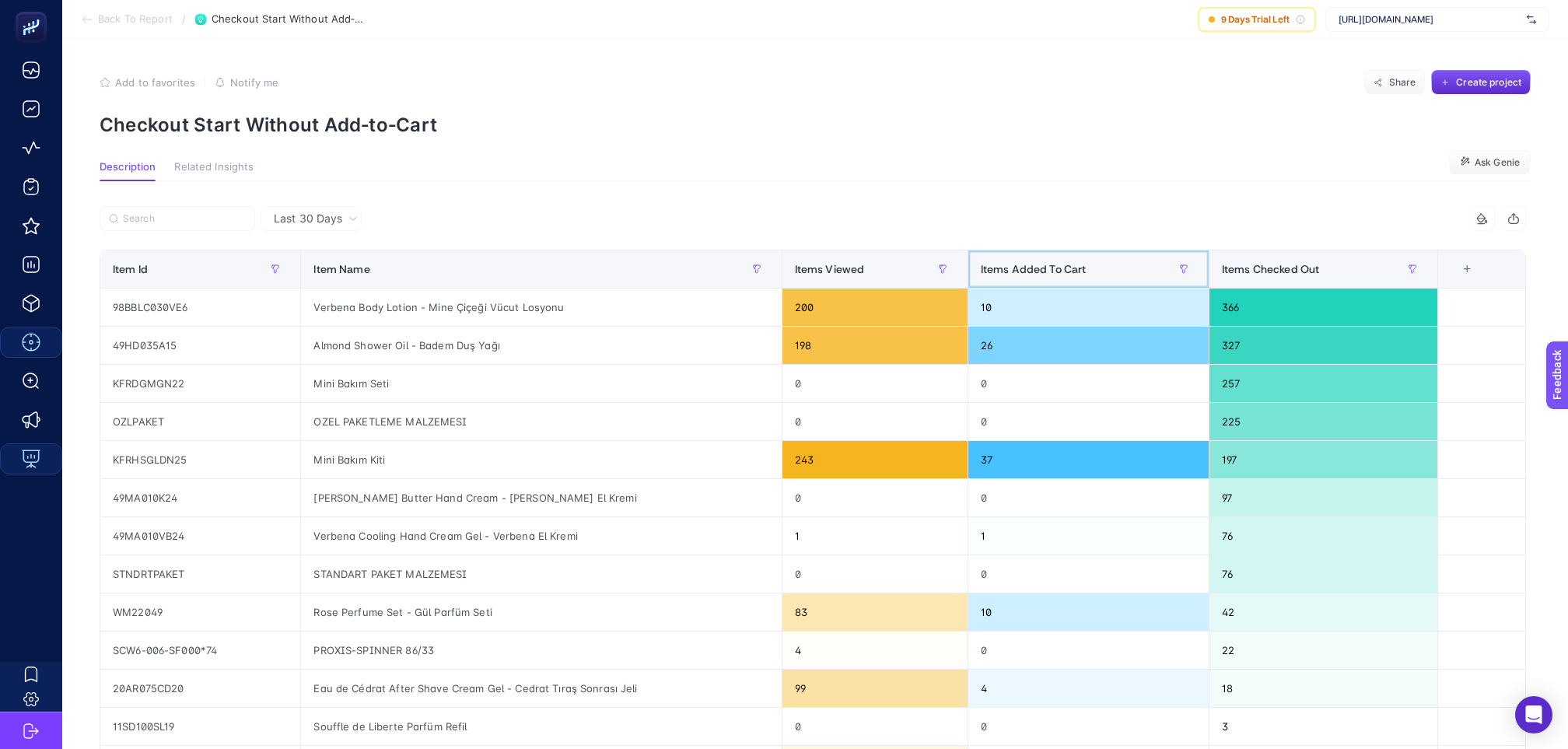
click at [1014, 263] on span "Items Added To Cart" at bounding box center [1033, 269] width 105 height 13
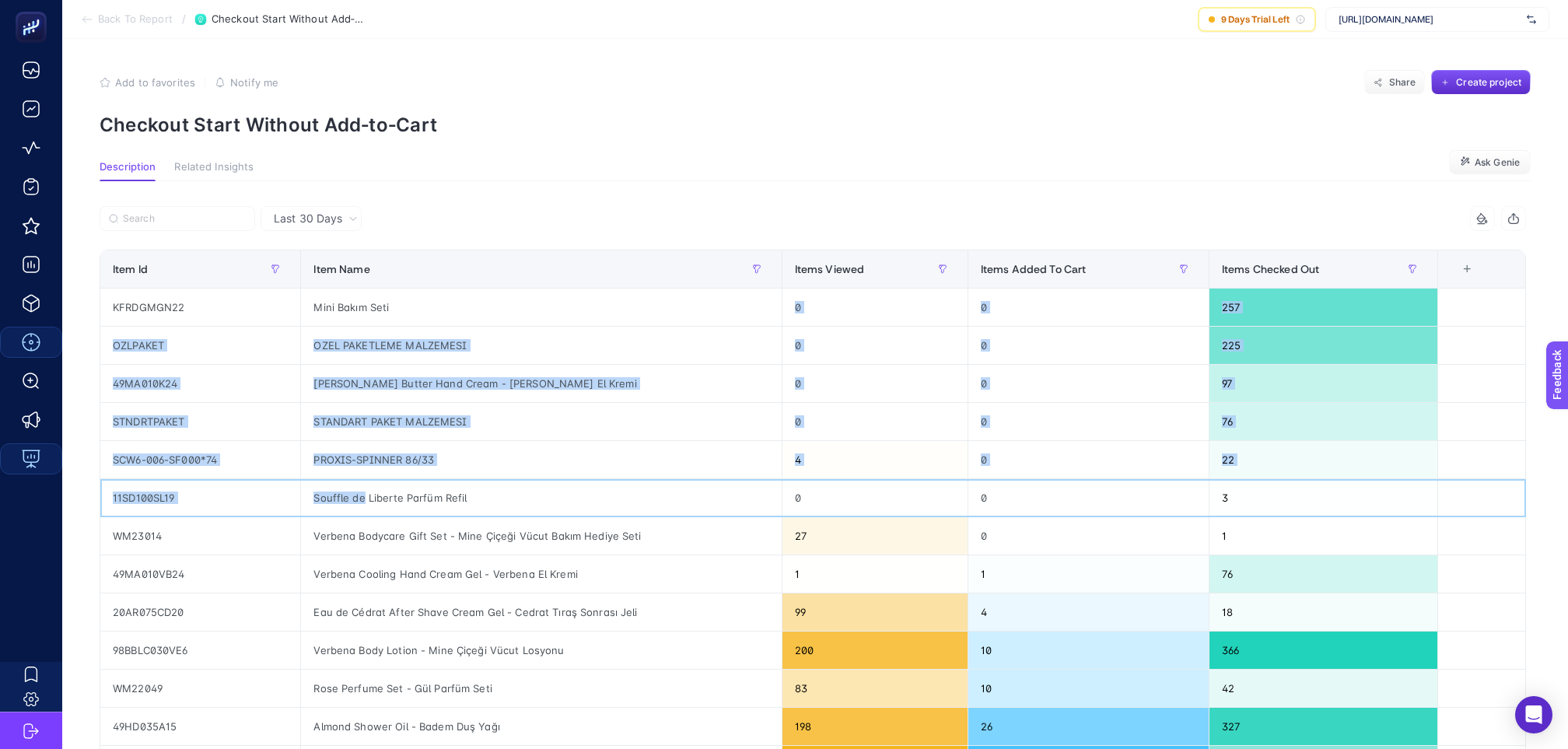
drag, startPoint x: 364, startPoint y: 467, endPoint x: 395, endPoint y: 296, distance: 173.8
click at [395, 296] on tbody "KFRDGMGN22 Mini Bakım Seti 0 0 257 OZLPAKET OZEL PAKETLEME MALZEMESI 0 0 225 49…" at bounding box center [814, 536] width 1426 height 495
click at [377, 290] on div "Mini Bakım Seti" at bounding box center [541, 307] width 480 height 37
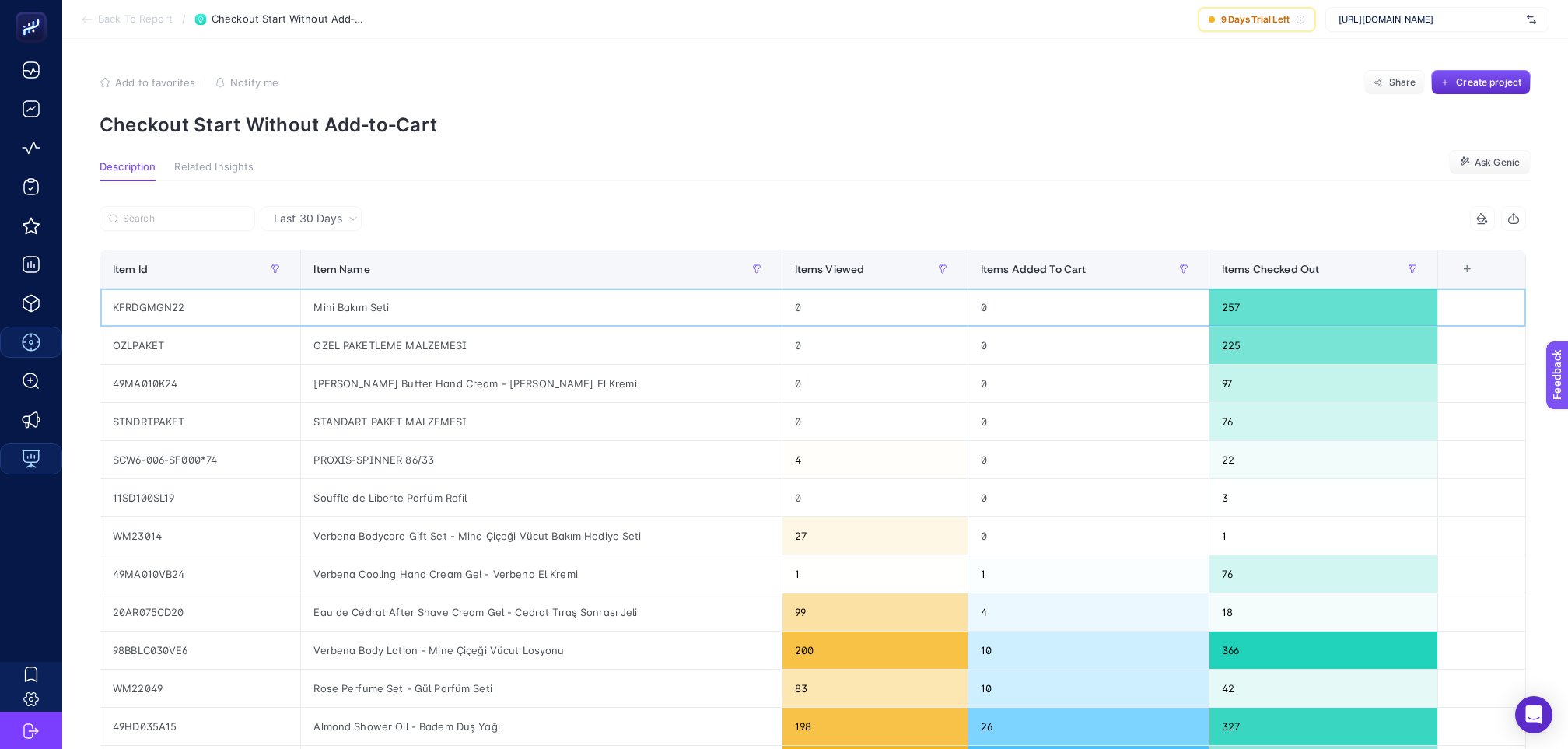
click at [377, 290] on div "Mini Bakım Seti" at bounding box center [541, 307] width 480 height 37
click at [376, 328] on div "OZEL PAKETLEME MALZEMESI" at bounding box center [541, 345] width 480 height 37
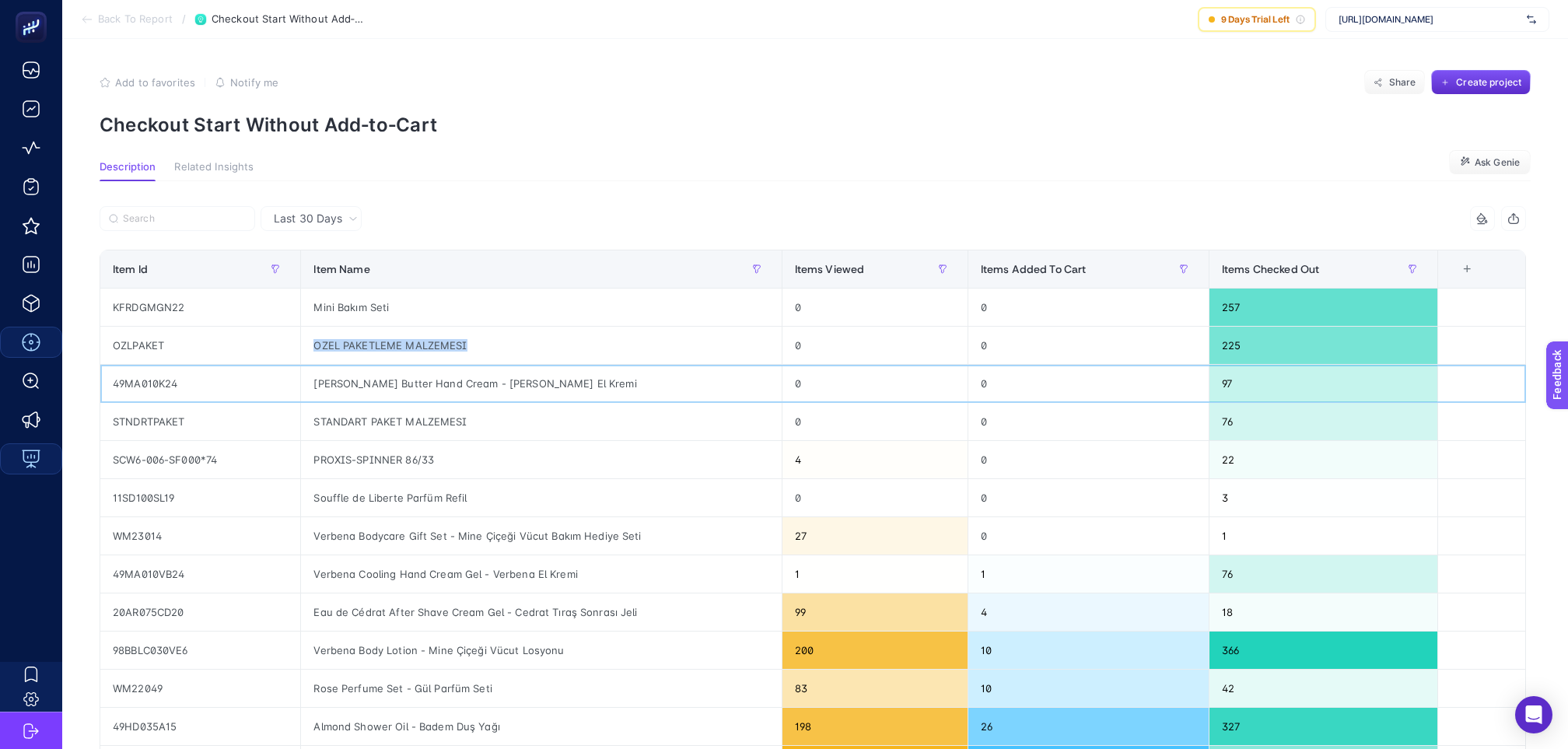
click at [374, 366] on div "[PERSON_NAME] Butter Hand Cream - [PERSON_NAME] El Kremi" at bounding box center [541, 383] width 480 height 37
click at [371, 403] on div "STANDART PAKET MALZEMESI" at bounding box center [541, 421] width 480 height 37
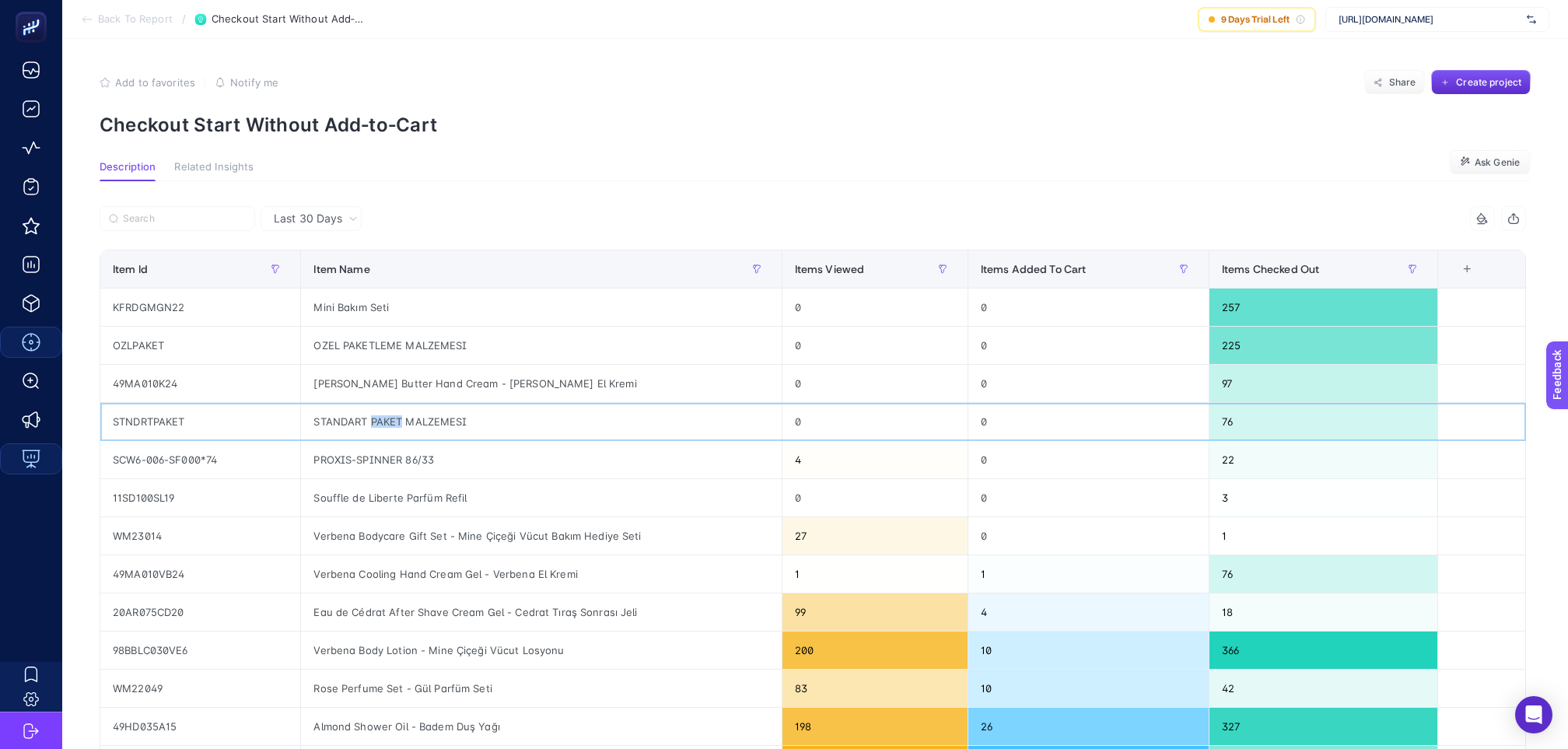
click at [371, 403] on div "STANDART PAKET MALZEMESI" at bounding box center [541, 421] width 480 height 37
click at [372, 441] on div "PROXIS-SPINNER 86/33" at bounding box center [541, 459] width 480 height 37
click at [1010, 263] on span "Items Added To Cart" at bounding box center [1033, 269] width 105 height 13
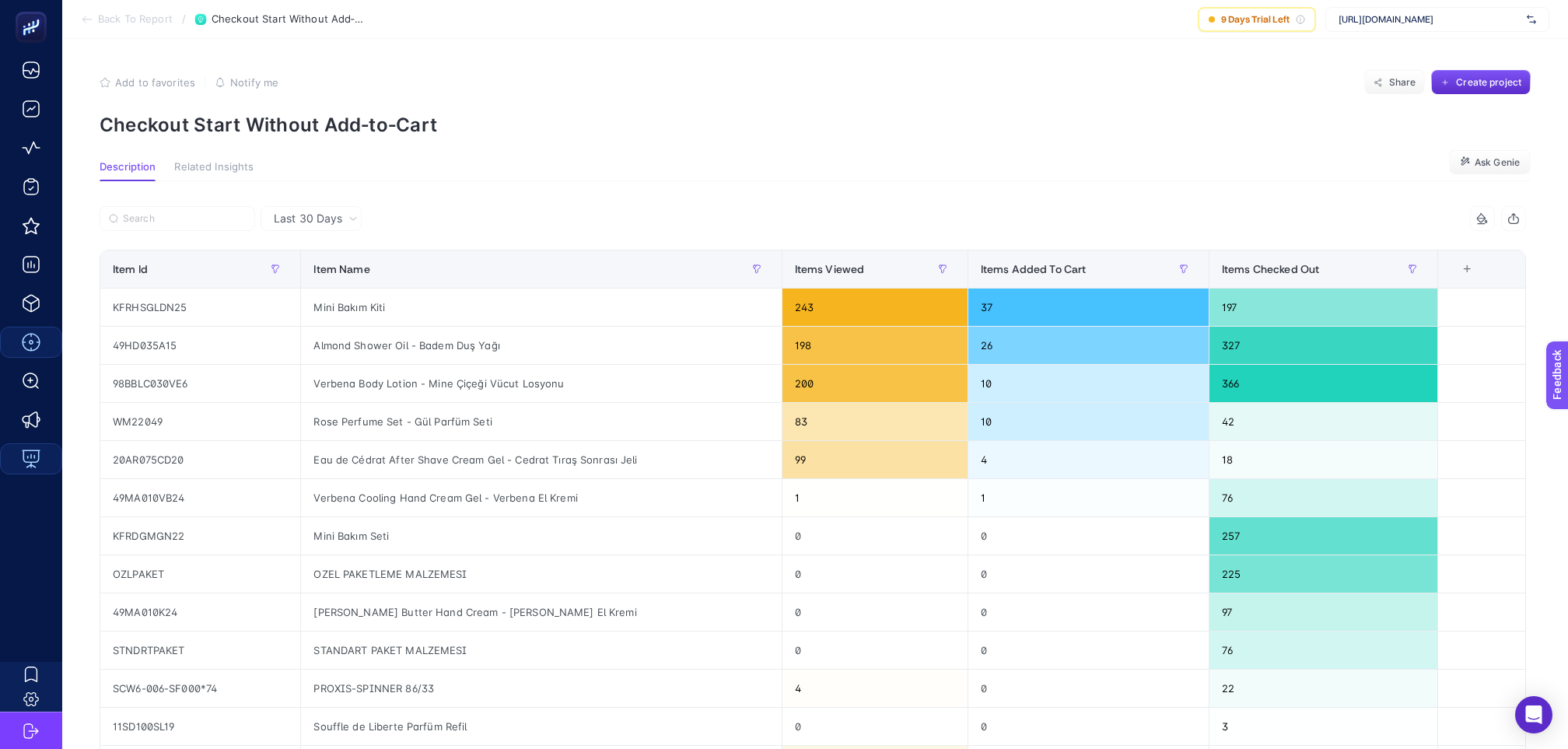
click at [140, 19] on span "Back To Report" at bounding box center [136, 20] width 75 height 13
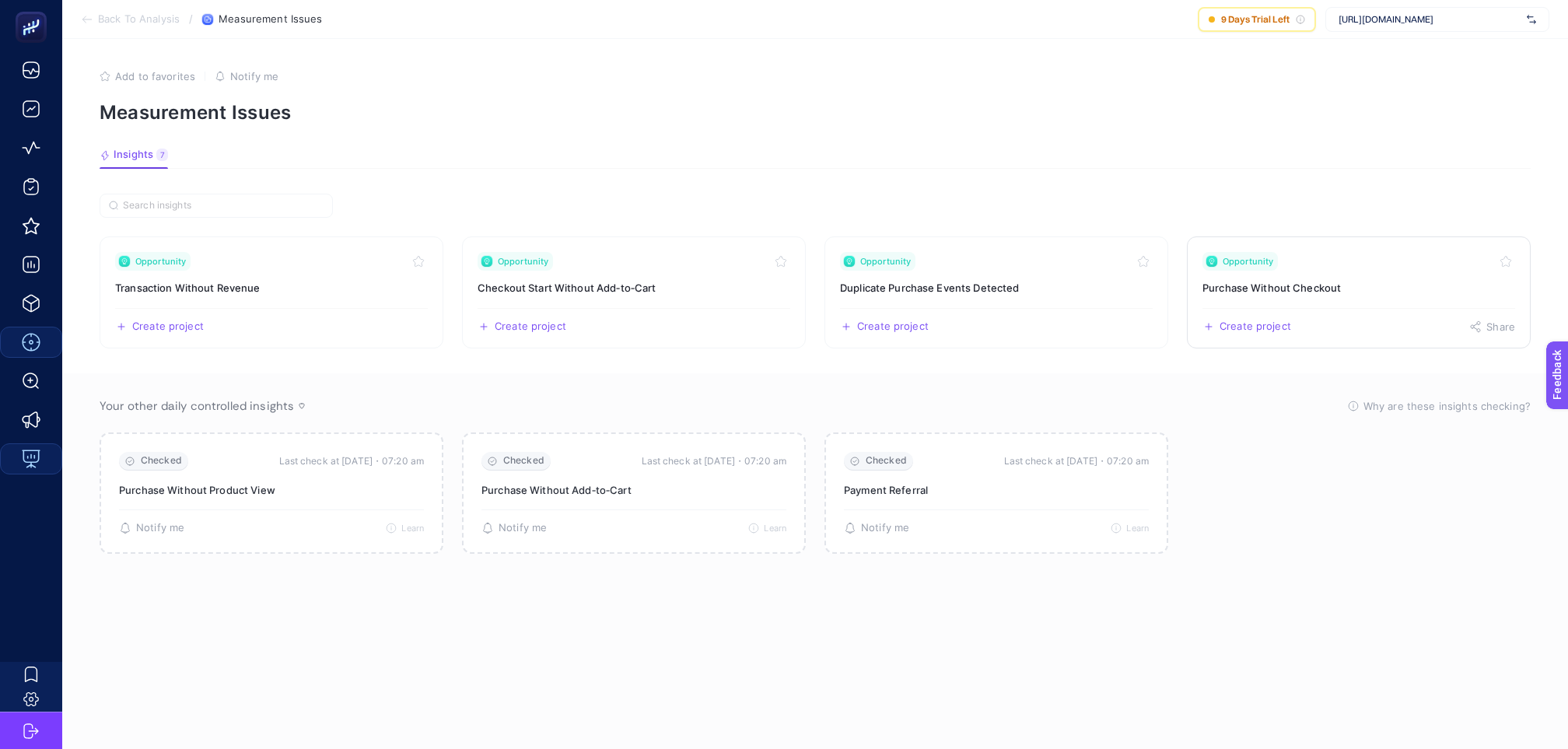
click at [1328, 285] on link "Opportunity Purchase Without Checkout Create project Share" at bounding box center [1359, 292] width 344 height 112
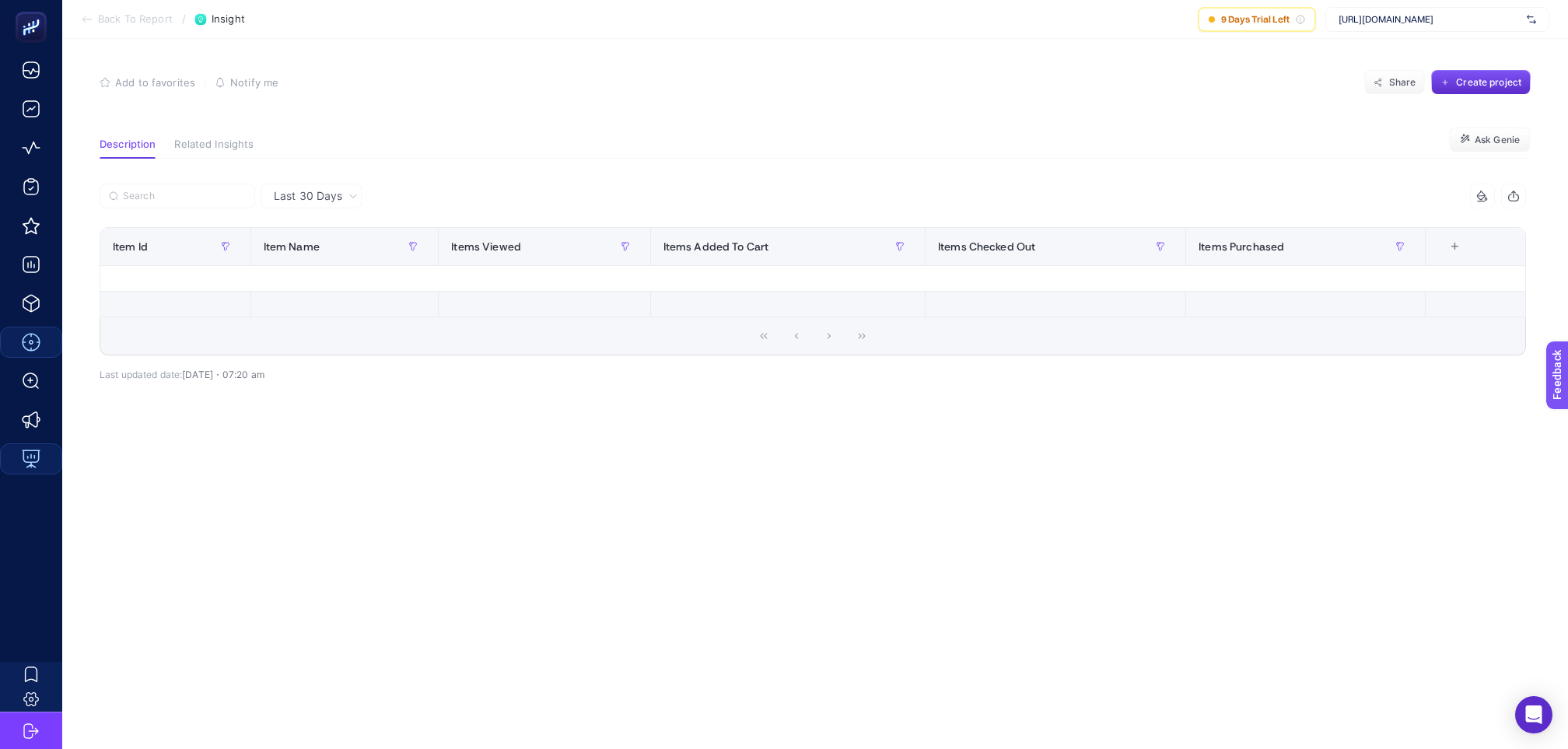
click at [126, 17] on span "Back To Report" at bounding box center [136, 20] width 75 height 13
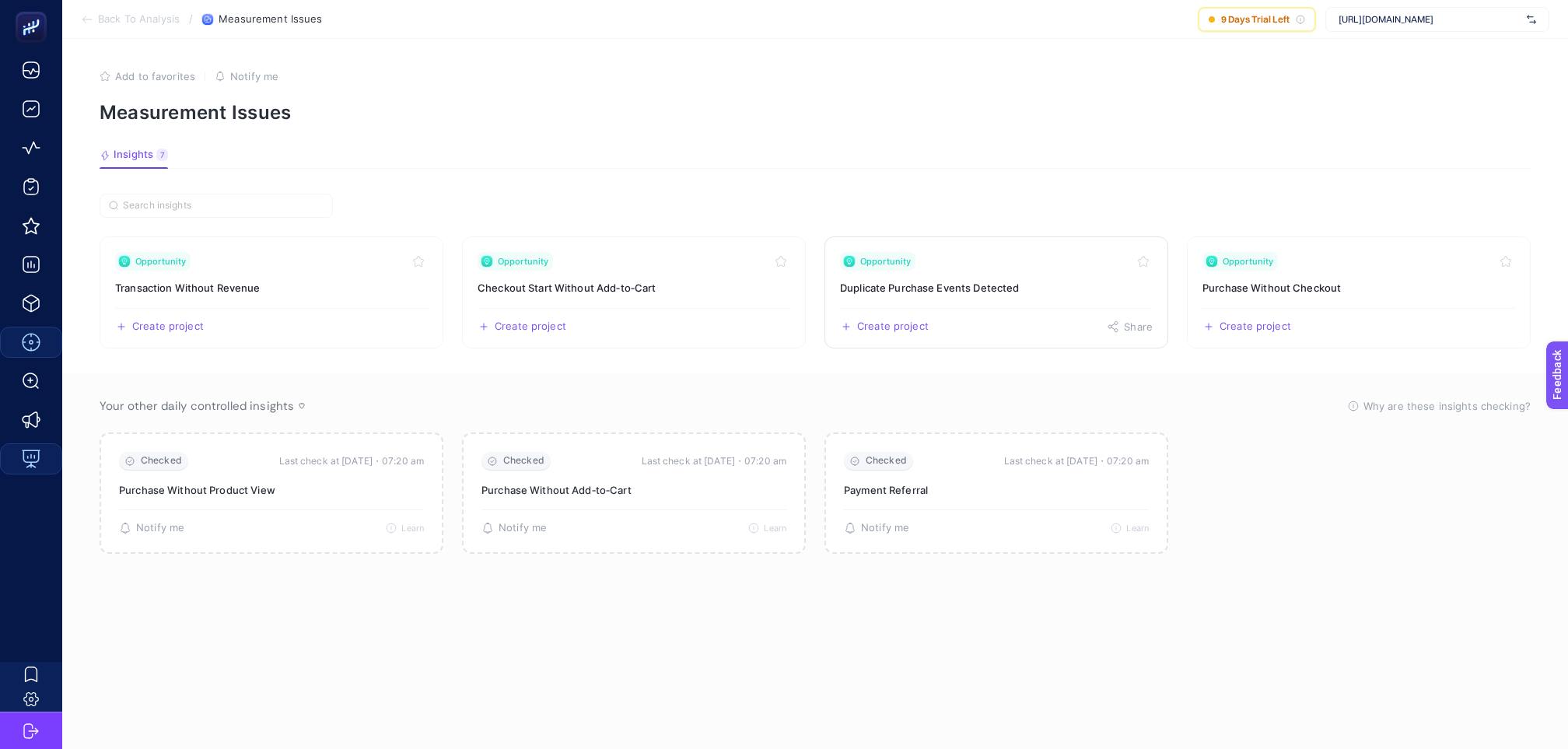
click at [954, 286] on link "Opportunity Duplicate Purchase Events Detected Create project Share" at bounding box center [997, 292] width 344 height 112
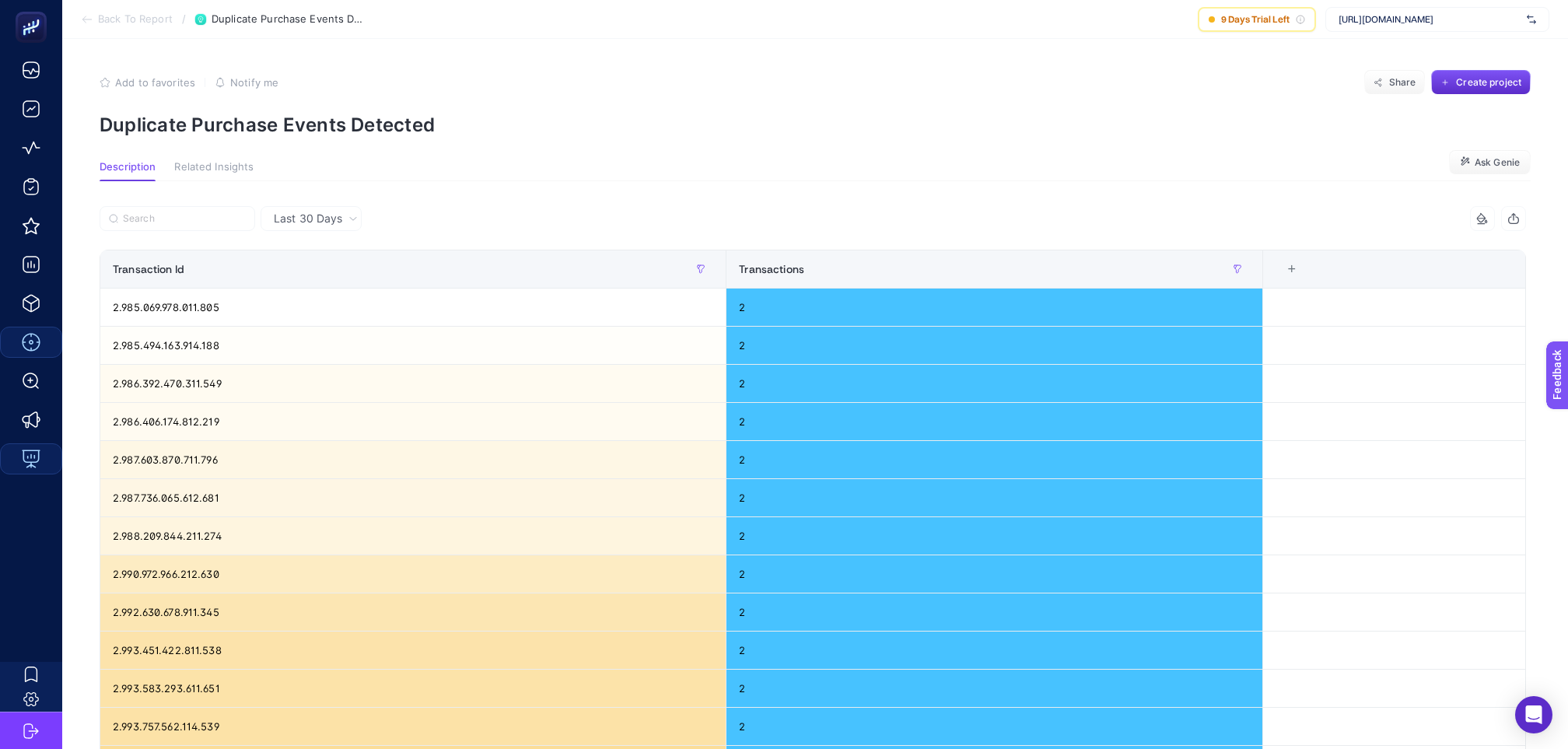
click at [110, 17] on span "Back To Report" at bounding box center [136, 20] width 75 height 13
